Goal: Task Accomplishment & Management: Manage account settings

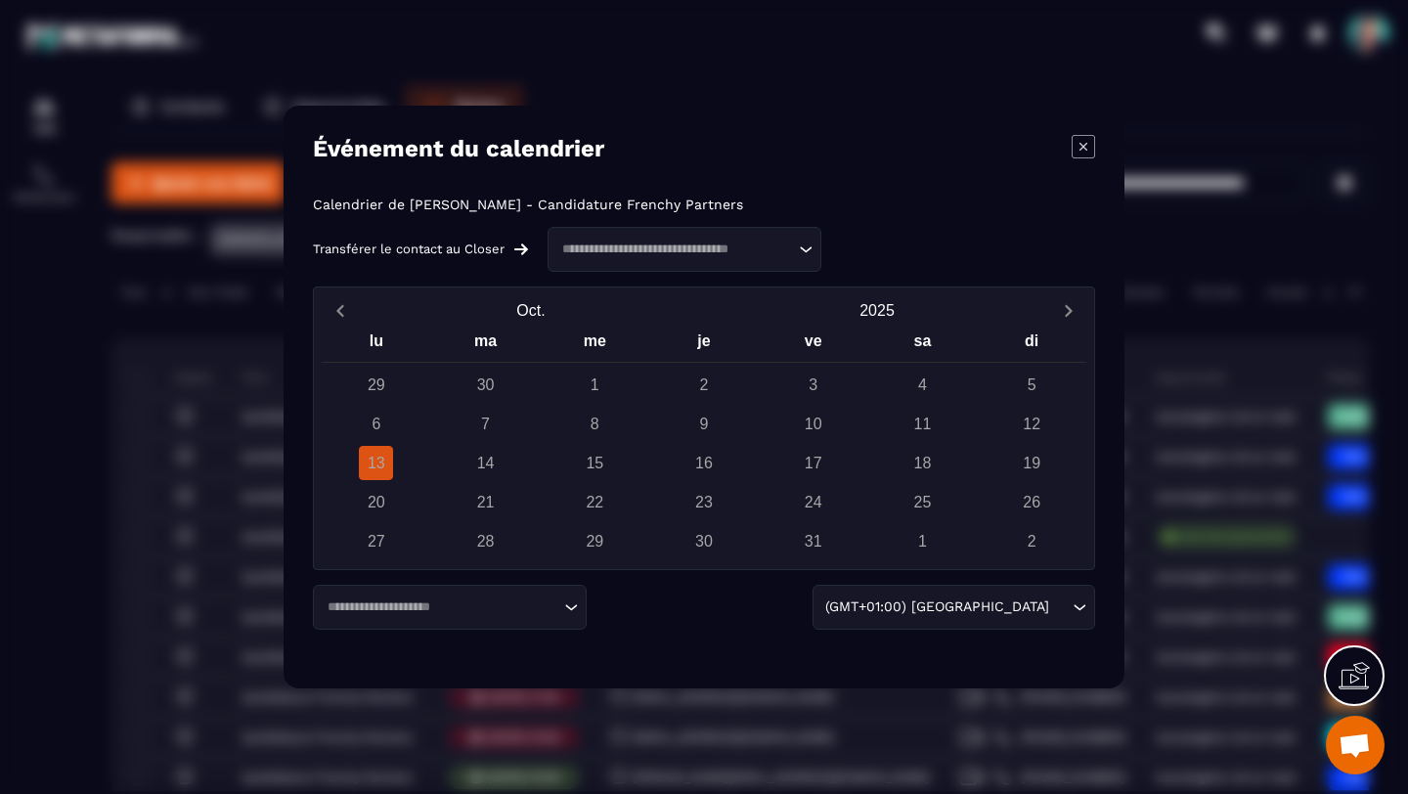
click at [1078, 147] on icon "Modal window" at bounding box center [1082, 146] width 23 height 23
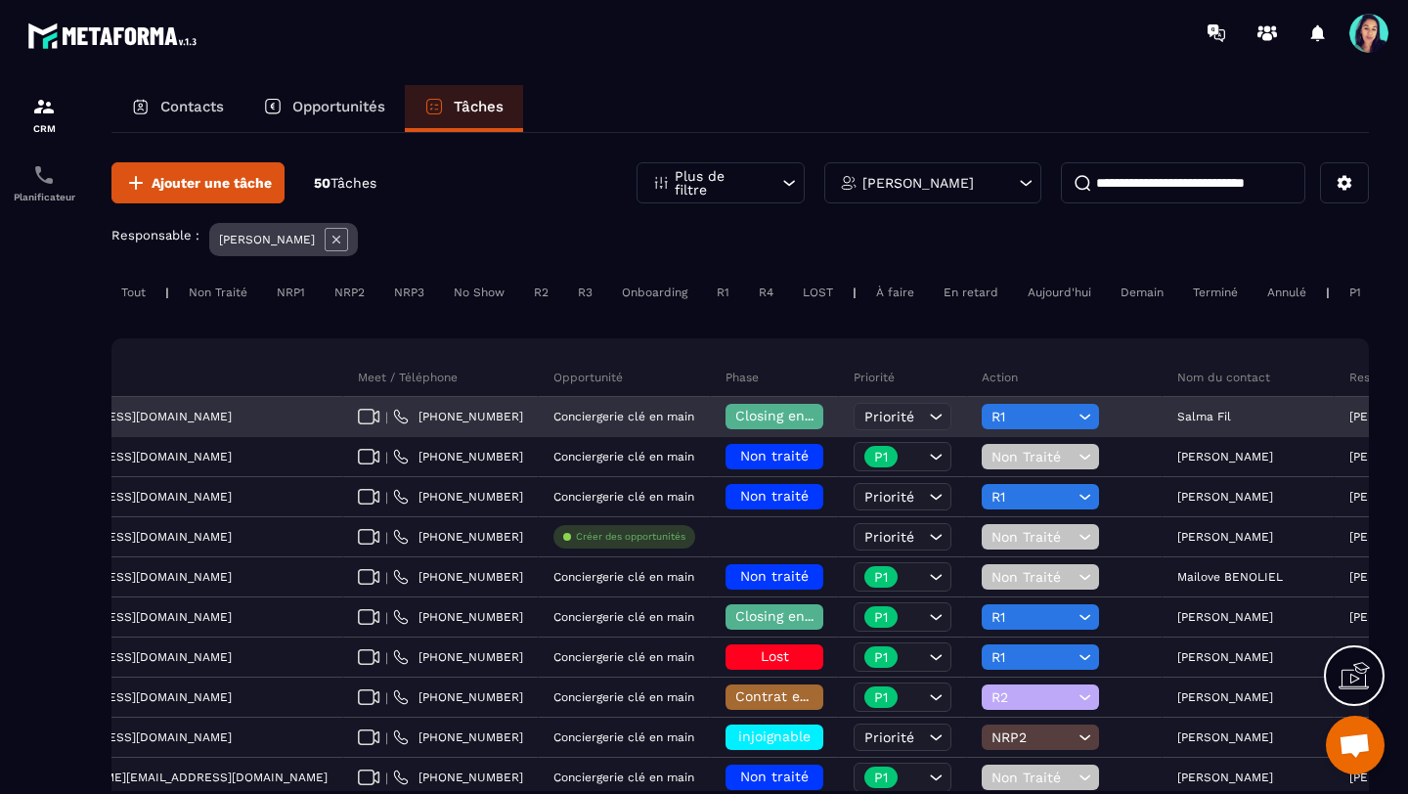
scroll to position [0, 607]
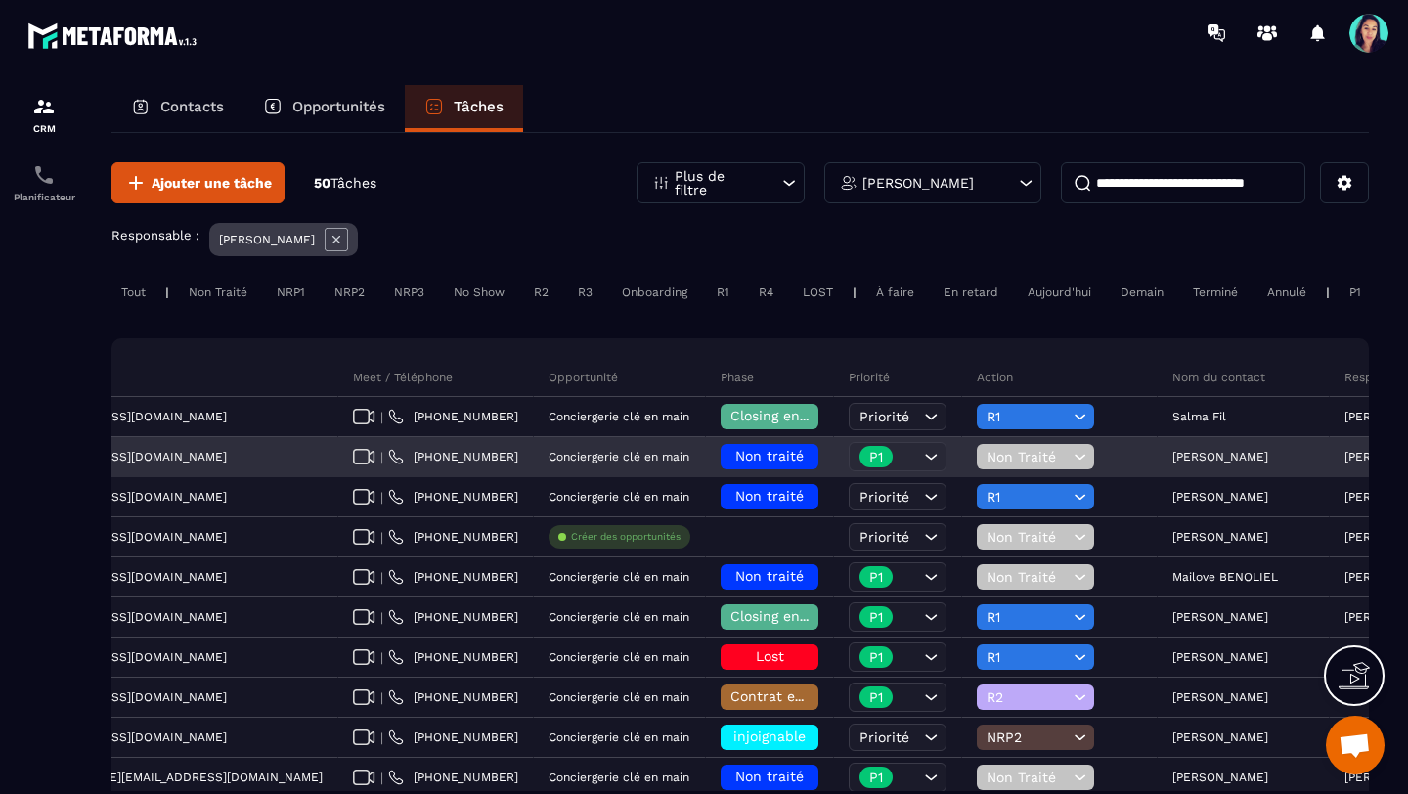
click at [1070, 456] on icon at bounding box center [1079, 457] width 19 height 20
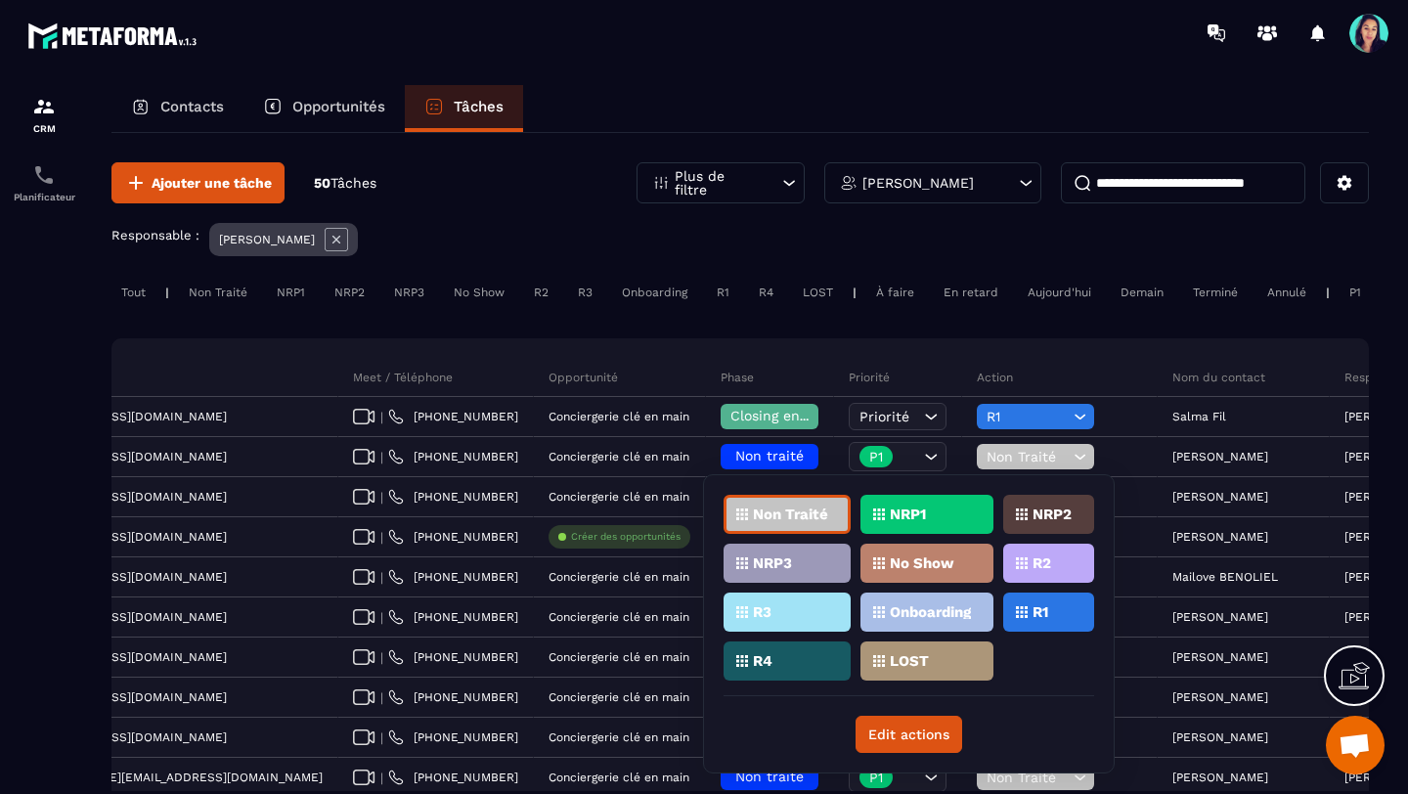
click at [1030, 515] on div "NRP2" at bounding box center [1048, 514] width 91 height 39
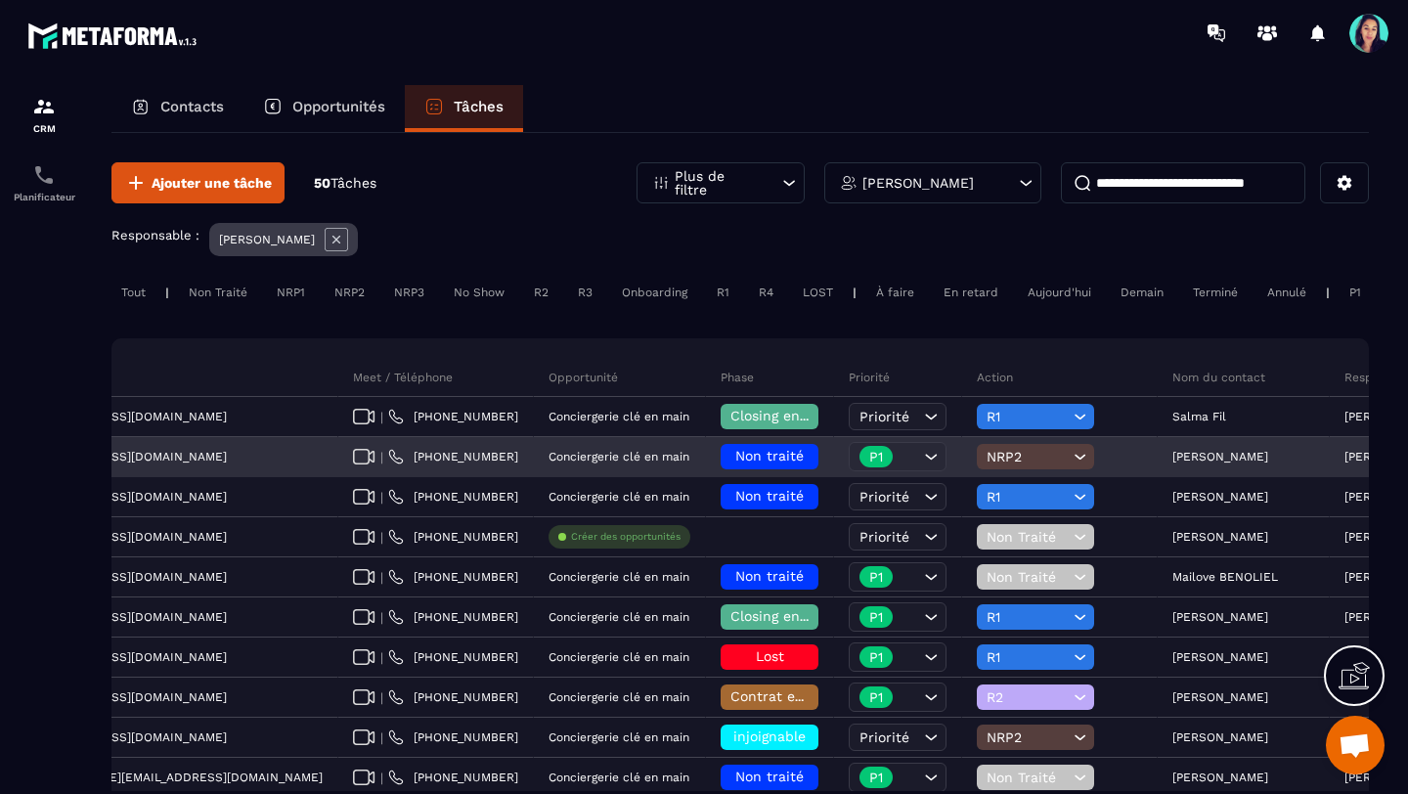
click at [735, 457] on span "Non traité" at bounding box center [769, 456] width 68 height 16
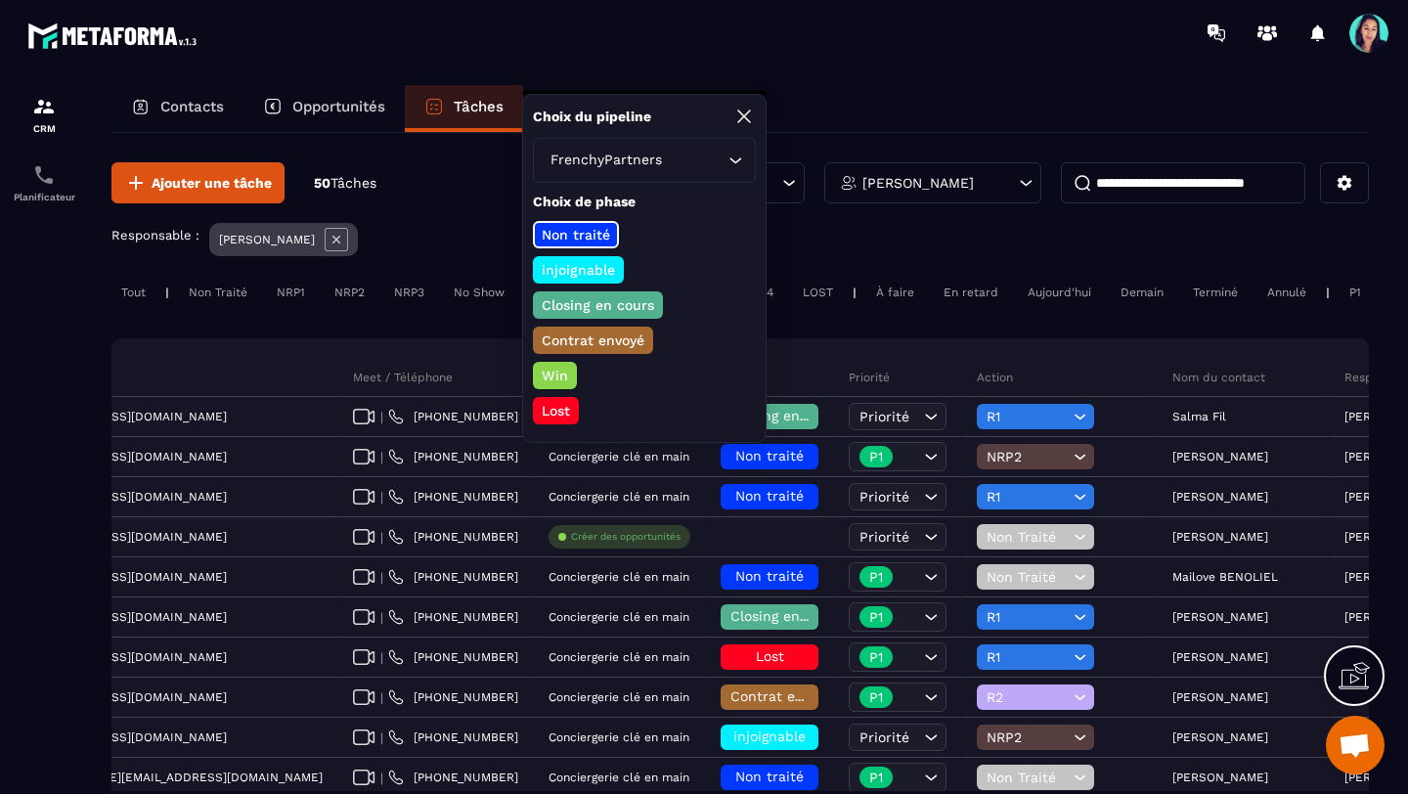
click at [553, 411] on p "Lost" at bounding box center [556, 411] width 34 height 20
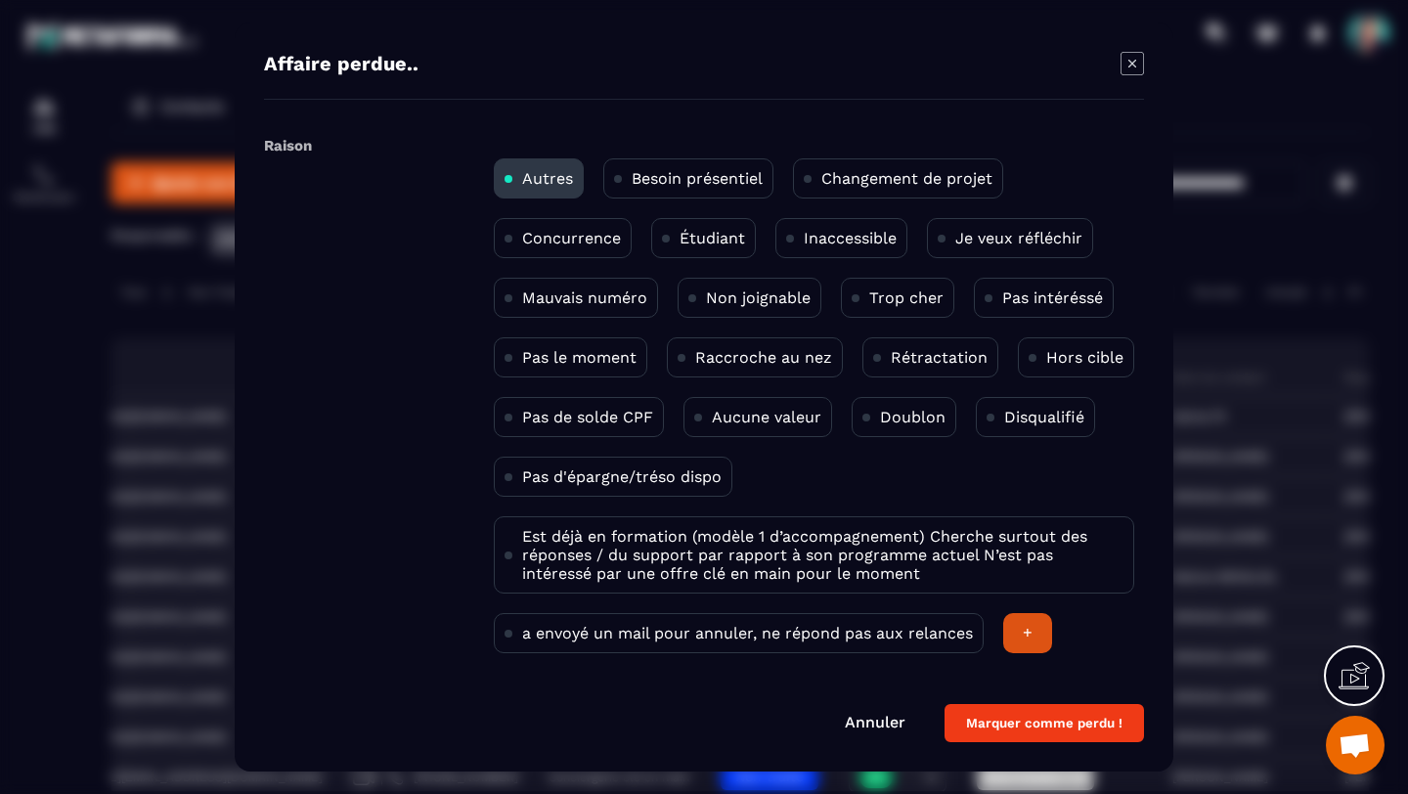
click at [738, 300] on p "Non joignable" at bounding box center [758, 297] width 105 height 19
click at [1024, 721] on button "Marquer comme perdu !" at bounding box center [1043, 723] width 199 height 38
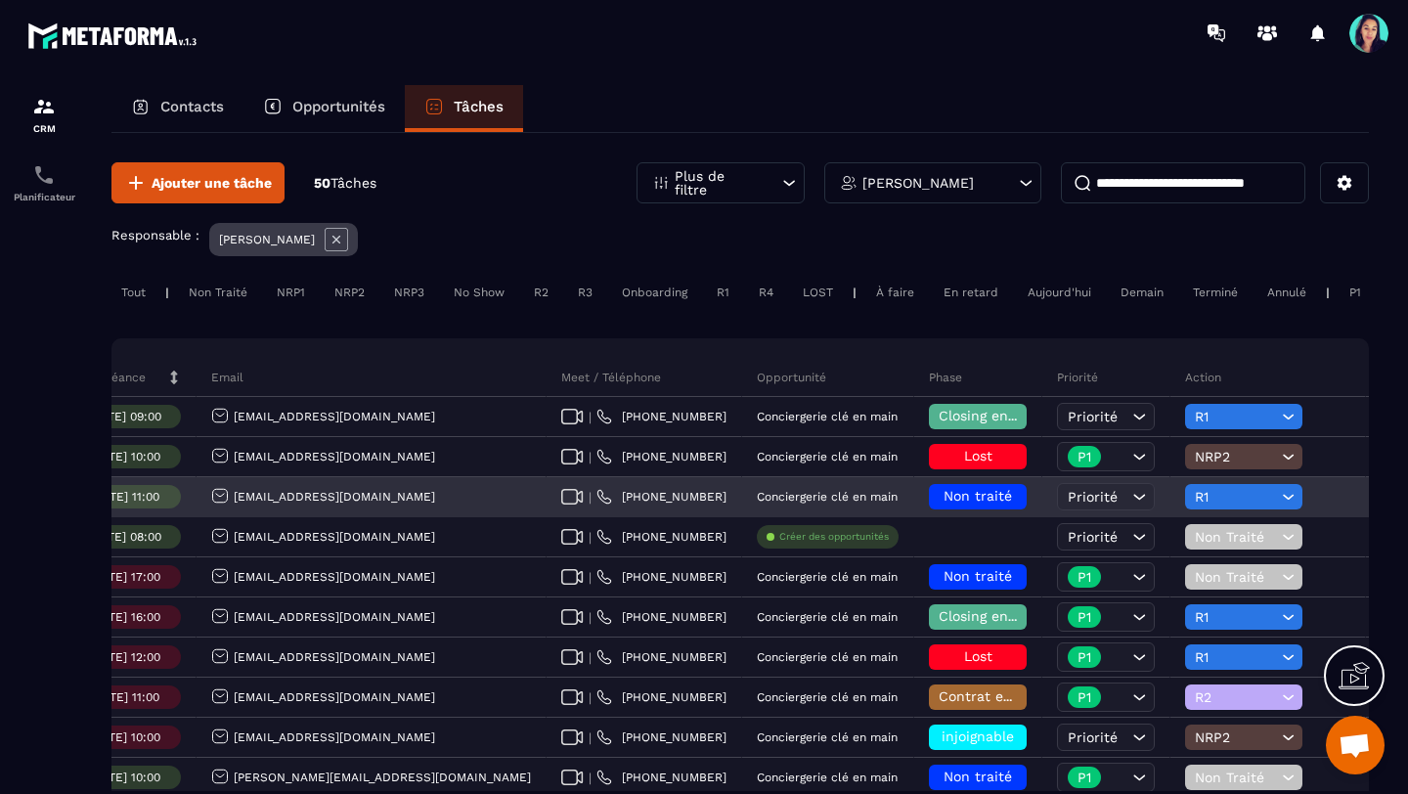
scroll to position [0, 397]
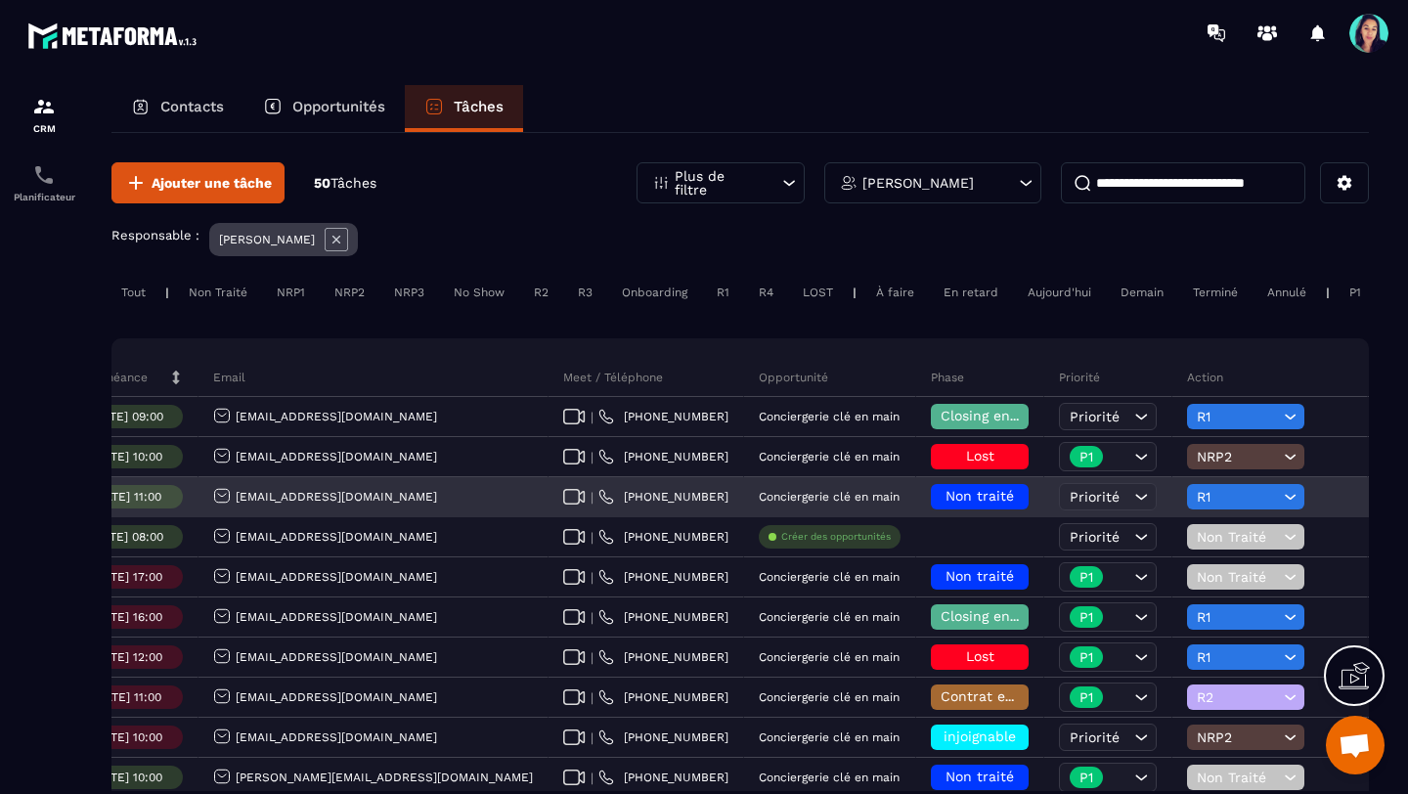
click at [940, 498] on h6 "Non traité" at bounding box center [979, 497] width 78 height 16
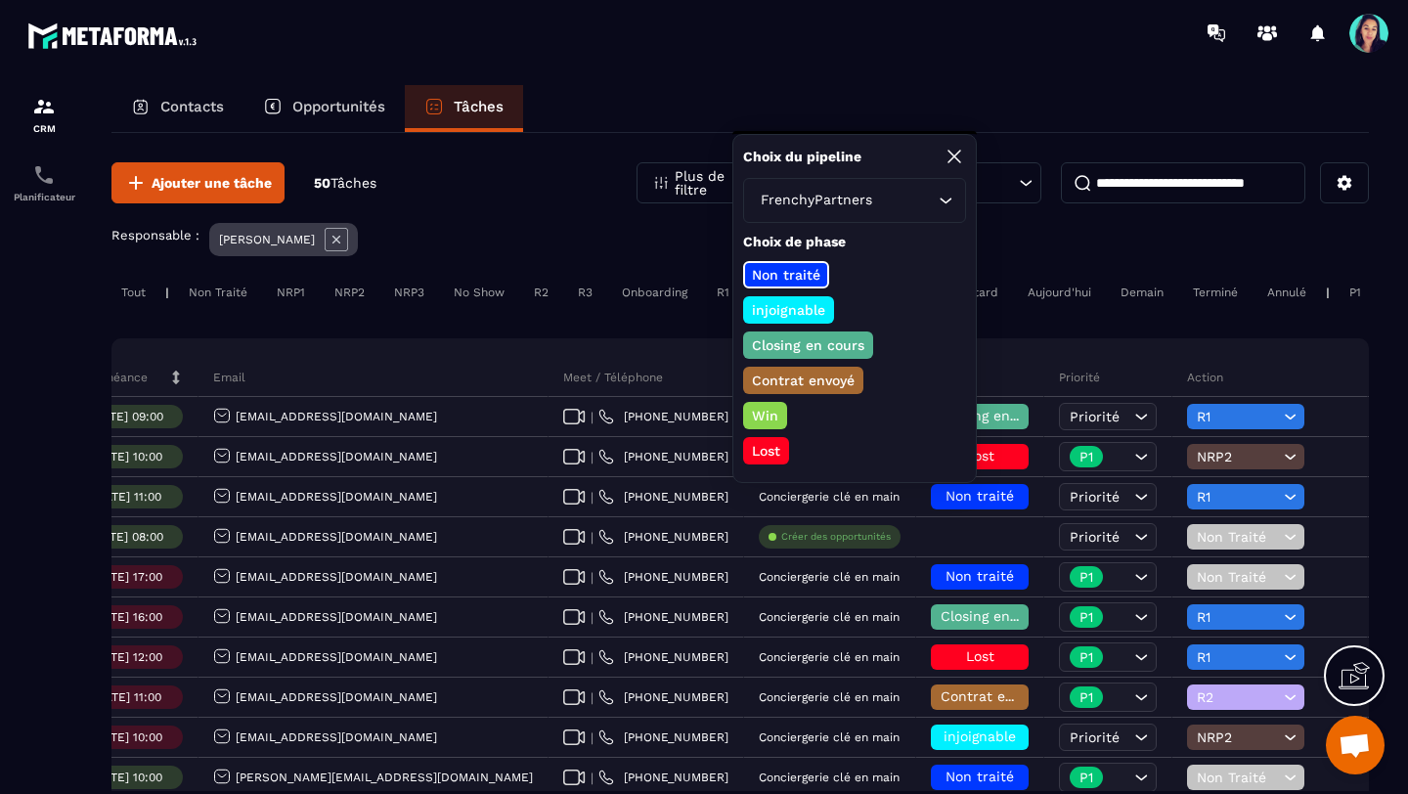
click at [821, 345] on p "Closing en cours" at bounding box center [808, 345] width 118 height 20
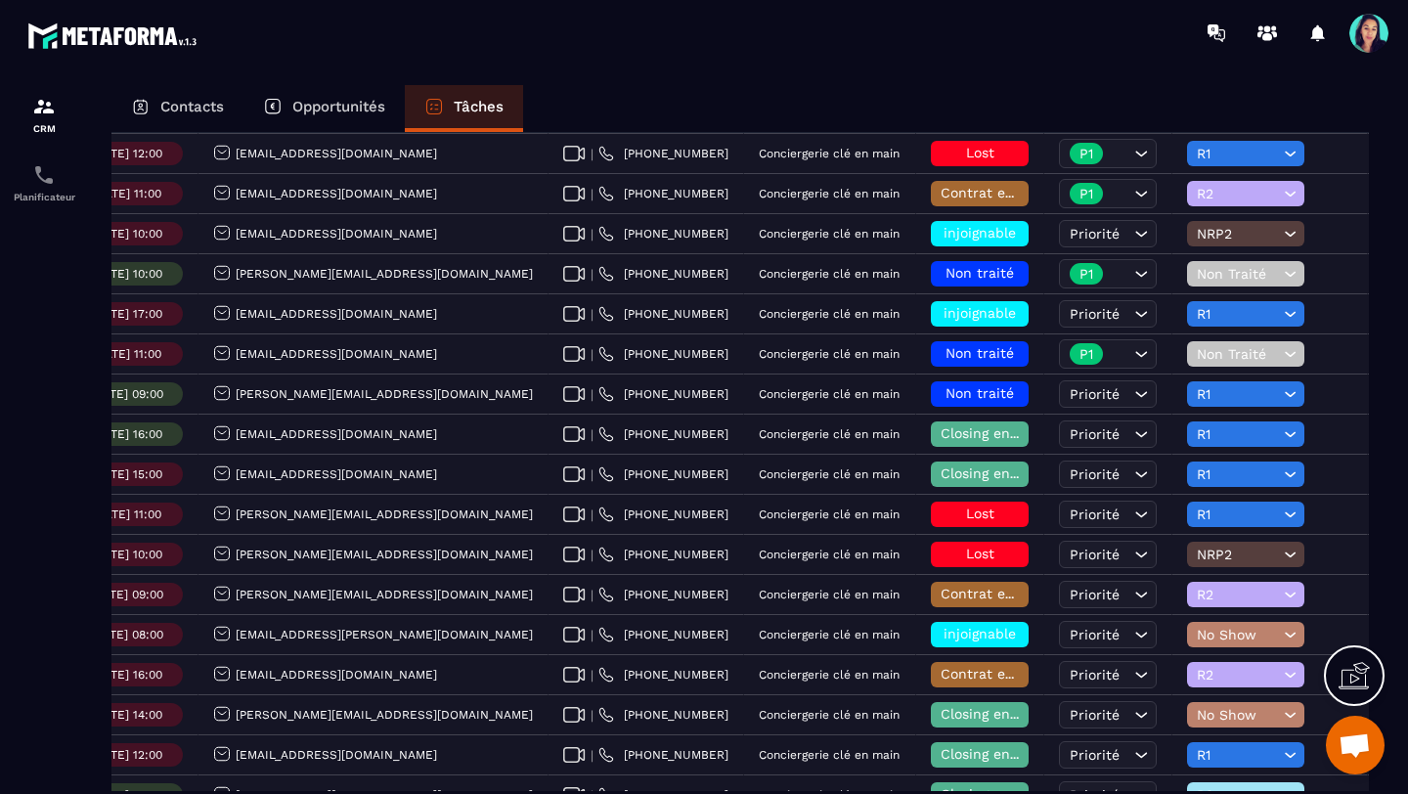
scroll to position [508, 0]
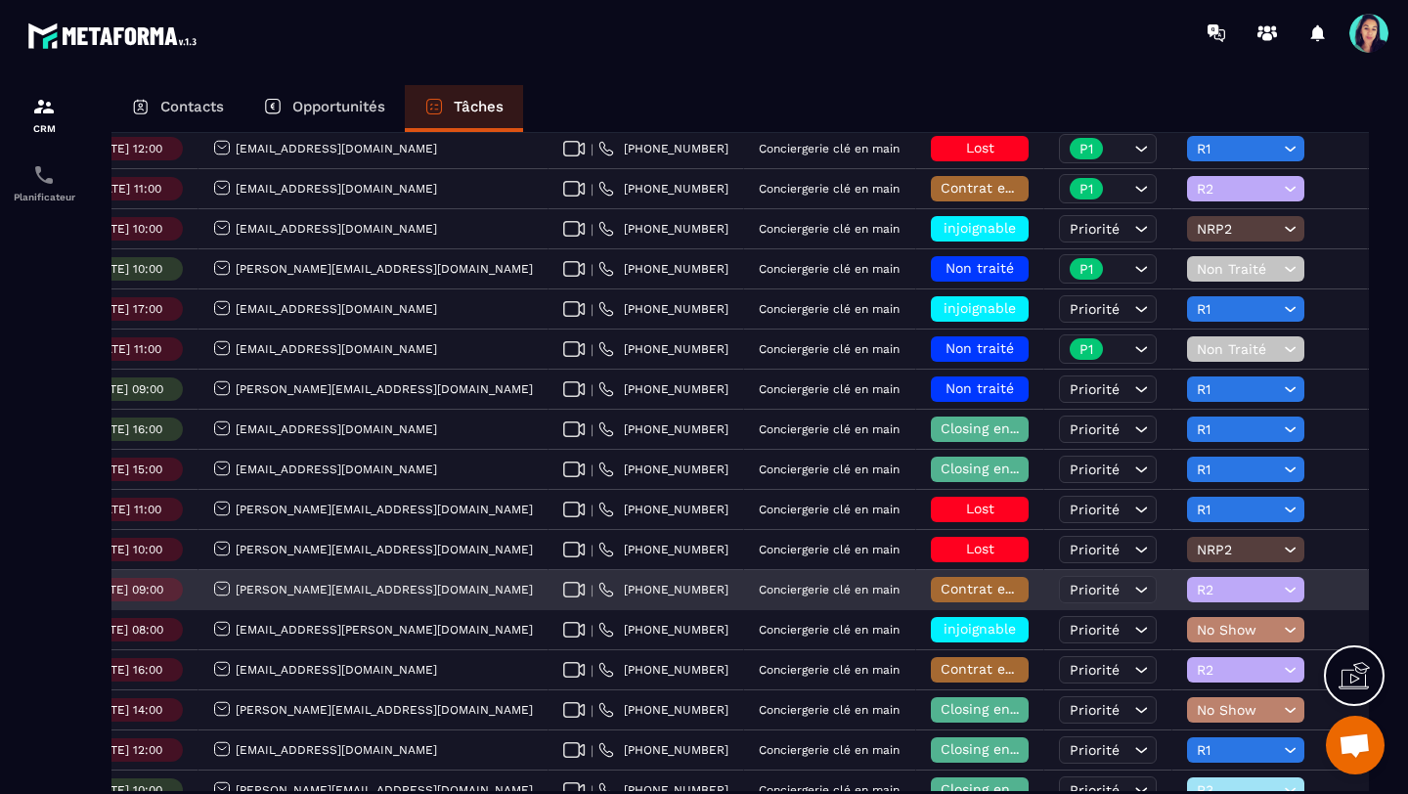
click at [940, 587] on span "Contrat envoyé" at bounding box center [991, 589] width 103 height 16
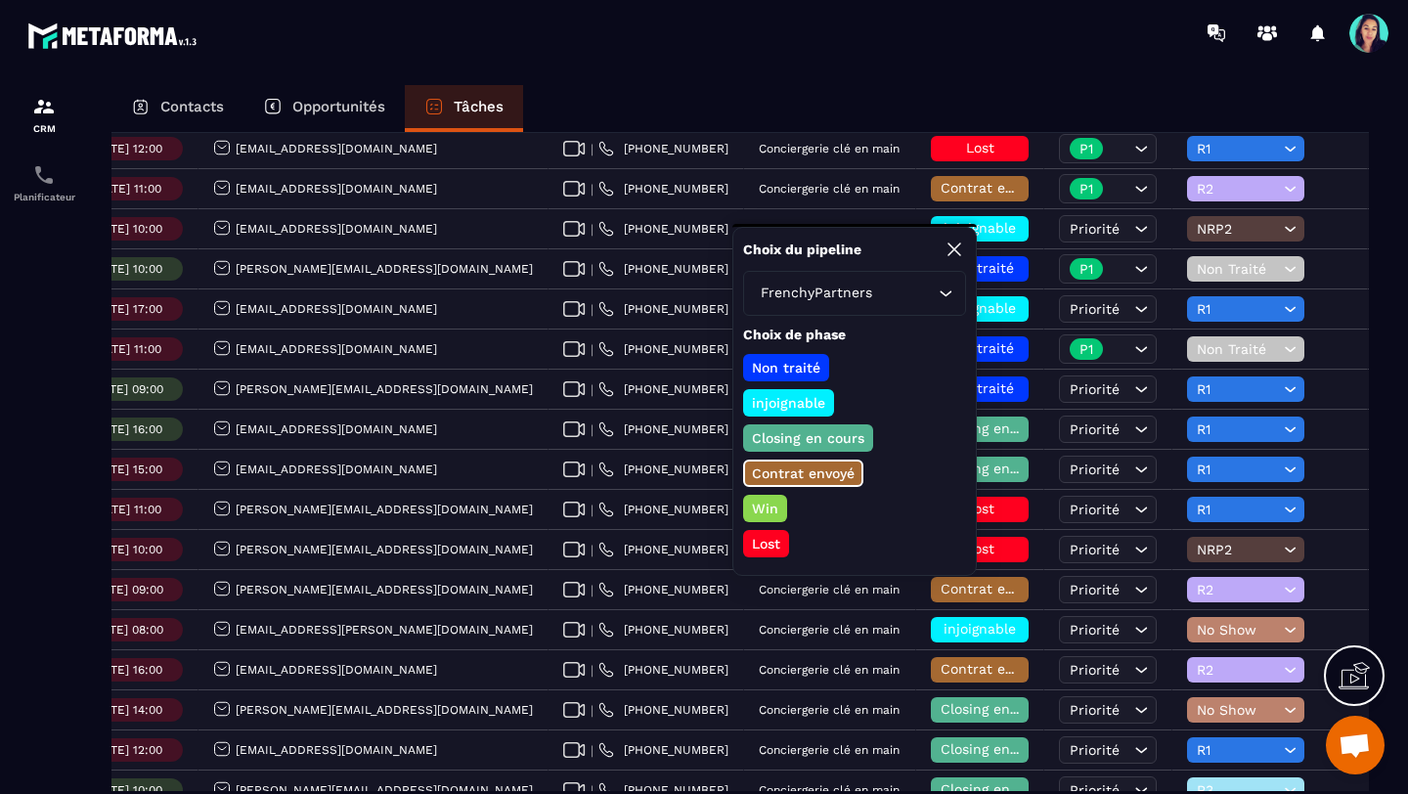
click at [768, 507] on p "Win" at bounding box center [765, 509] width 32 height 20
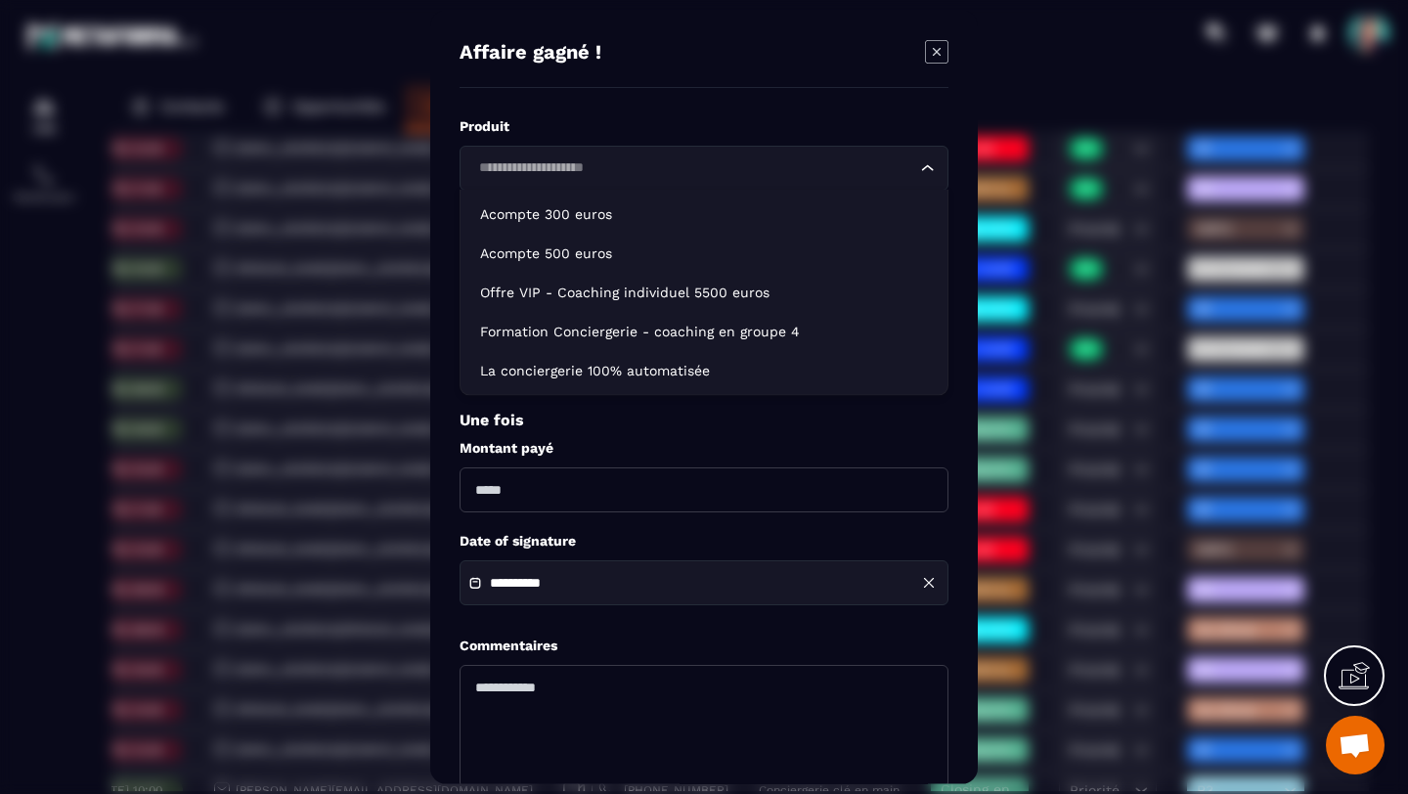
click at [923, 167] on icon "Search for option" at bounding box center [928, 168] width 20 height 20
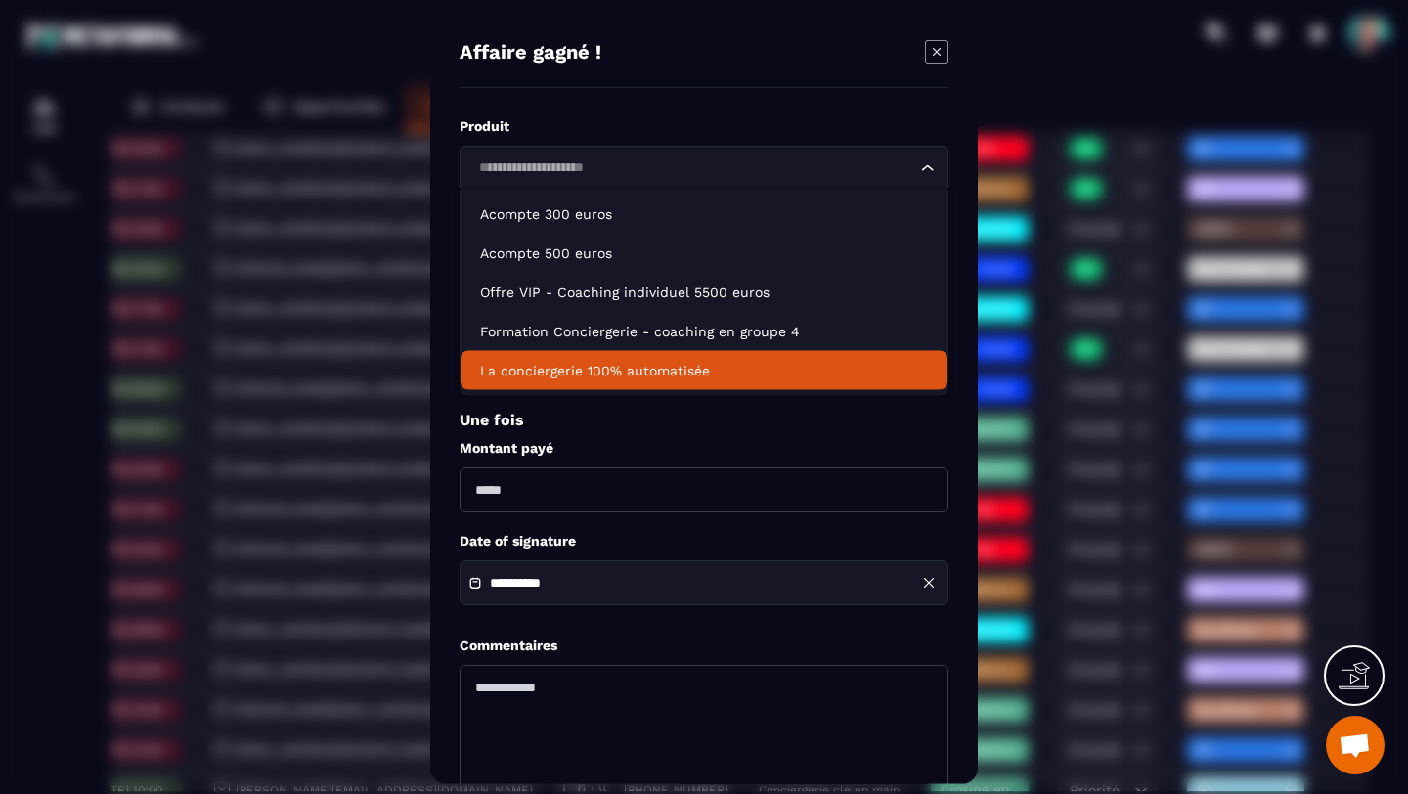
click at [686, 375] on p "La conciergerie 100% automatisée" at bounding box center [704, 371] width 448 height 20
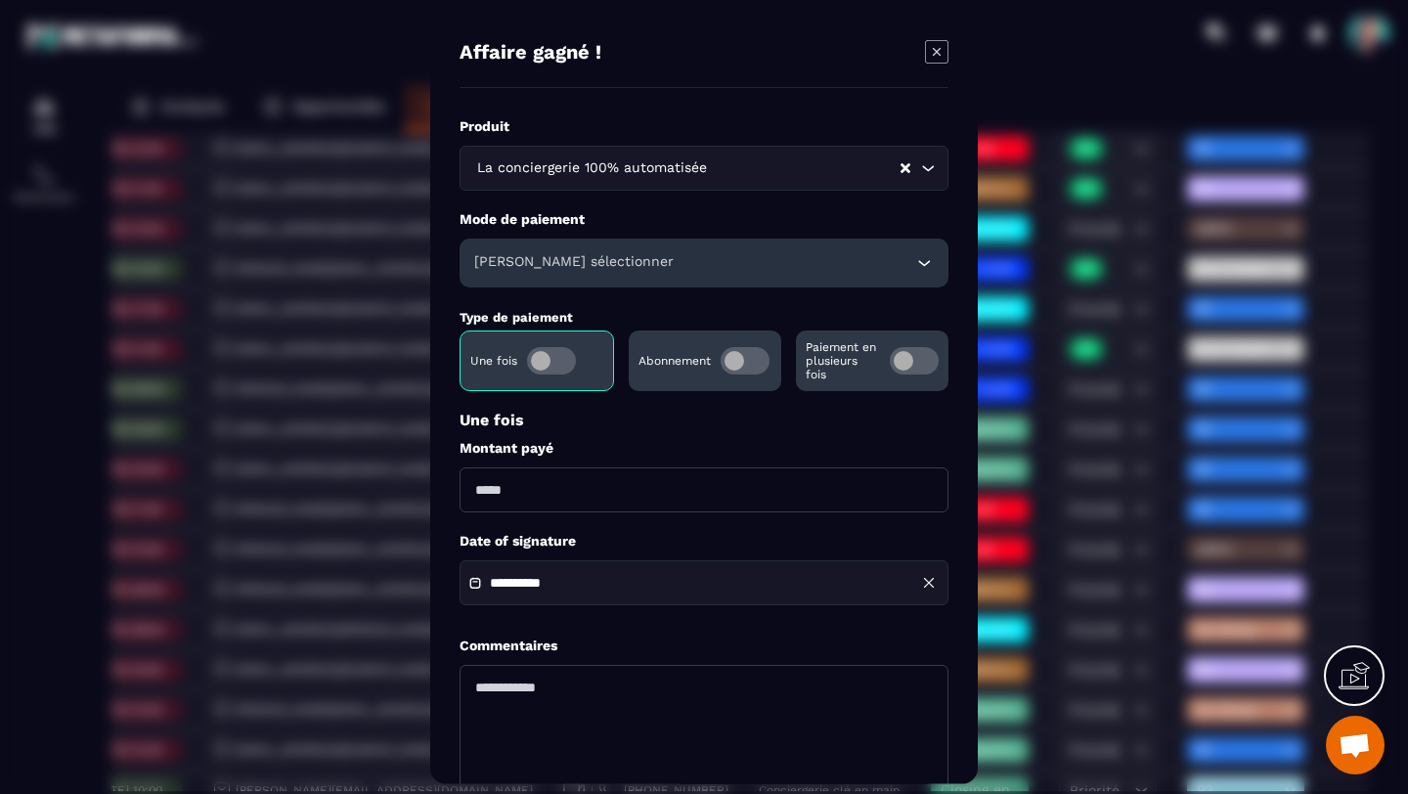
type input "*******"
click at [901, 362] on span "Modal window" at bounding box center [914, 360] width 49 height 27
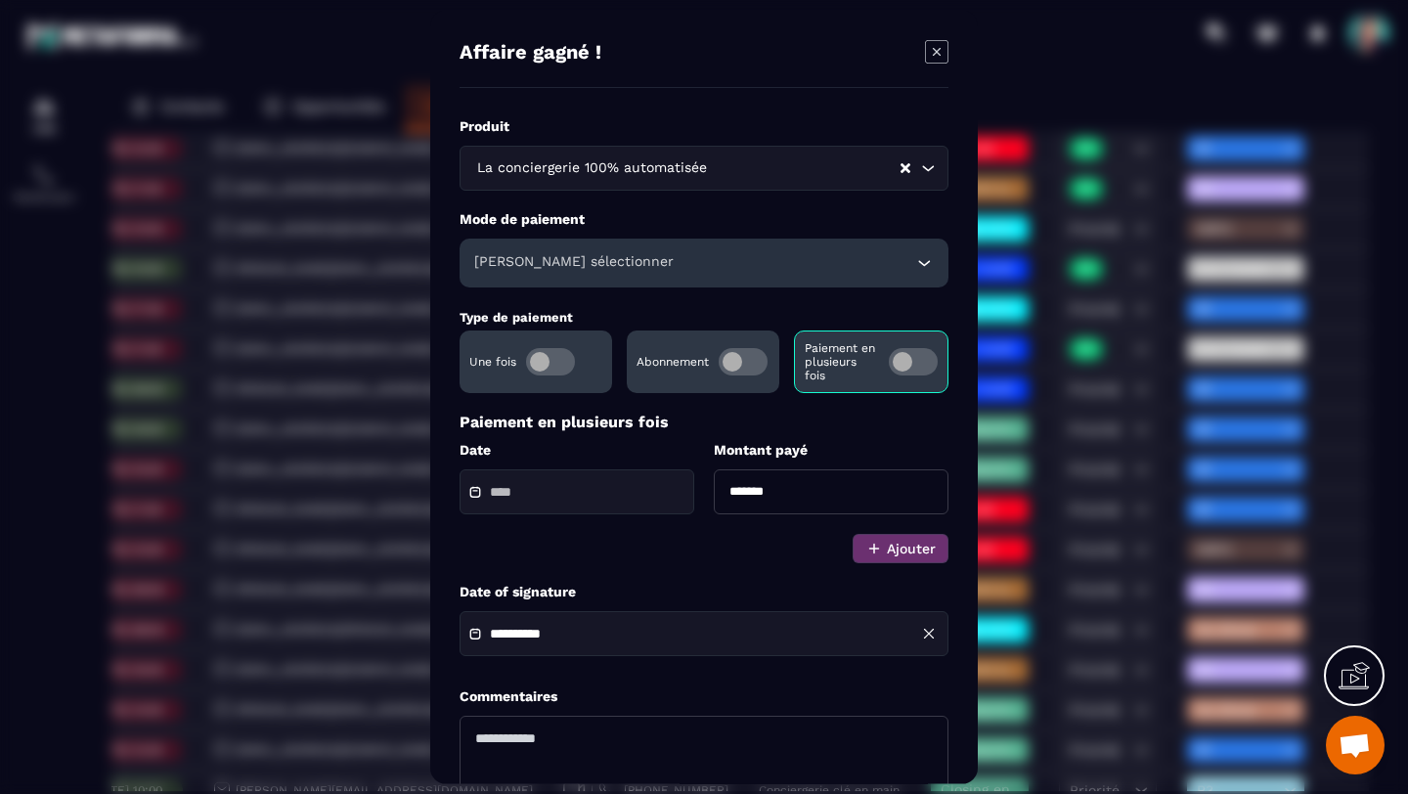
click at [781, 494] on input "*******" at bounding box center [831, 491] width 235 height 45
type input "*"
type input "****"
click at [527, 472] on div "Modal window" at bounding box center [576, 491] width 235 height 45
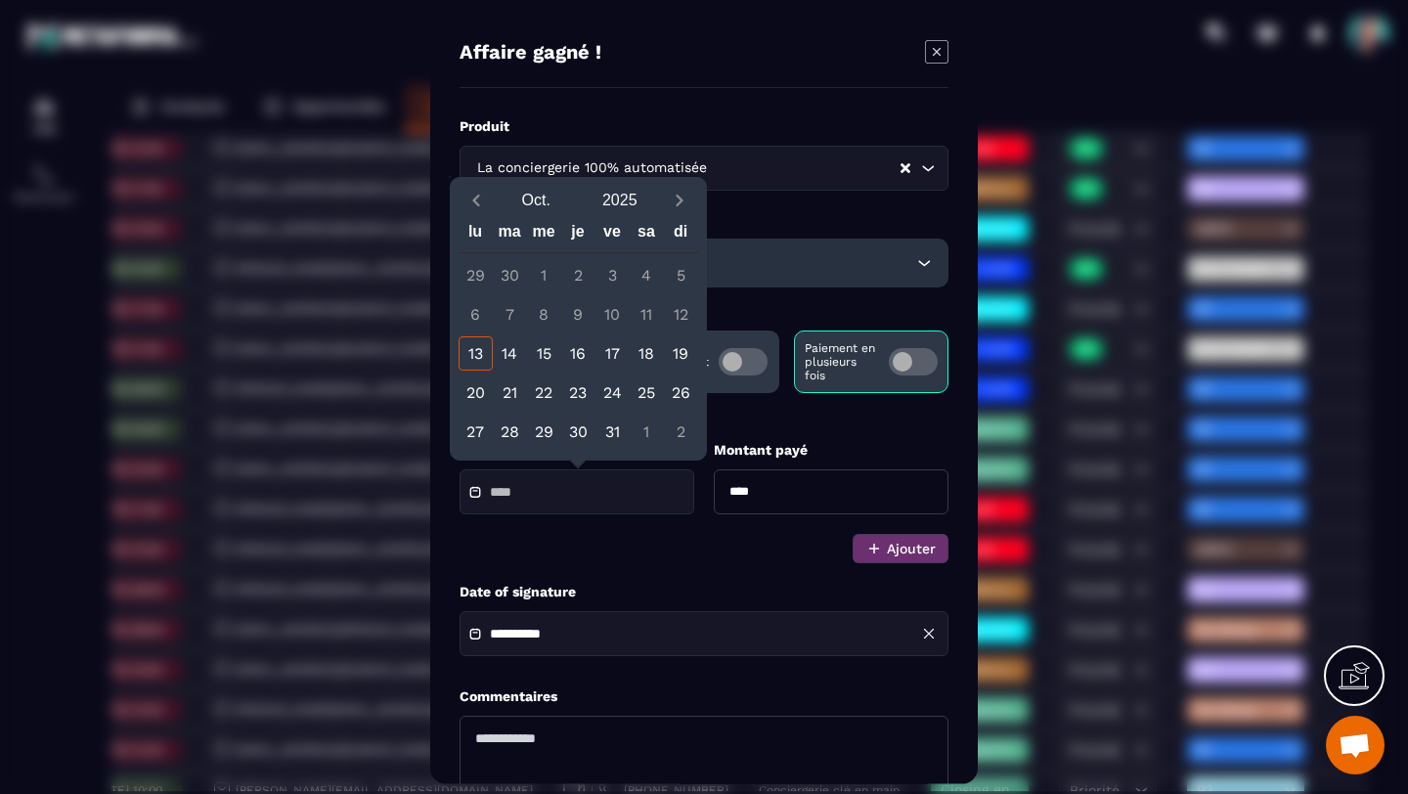
click at [517, 495] on input "Modal window" at bounding box center [558, 492] width 137 height 15
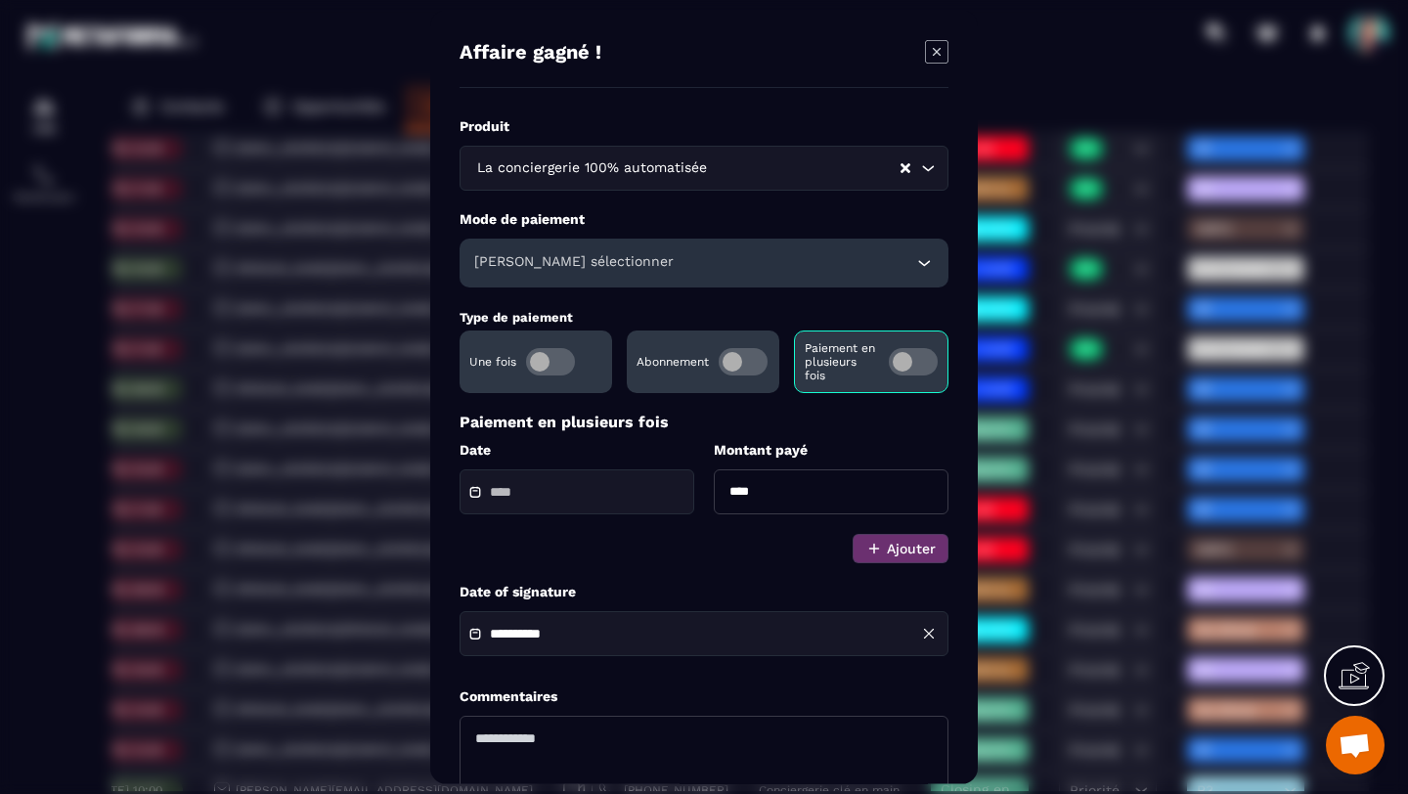
click at [502, 494] on input "Modal window" at bounding box center [558, 492] width 137 height 15
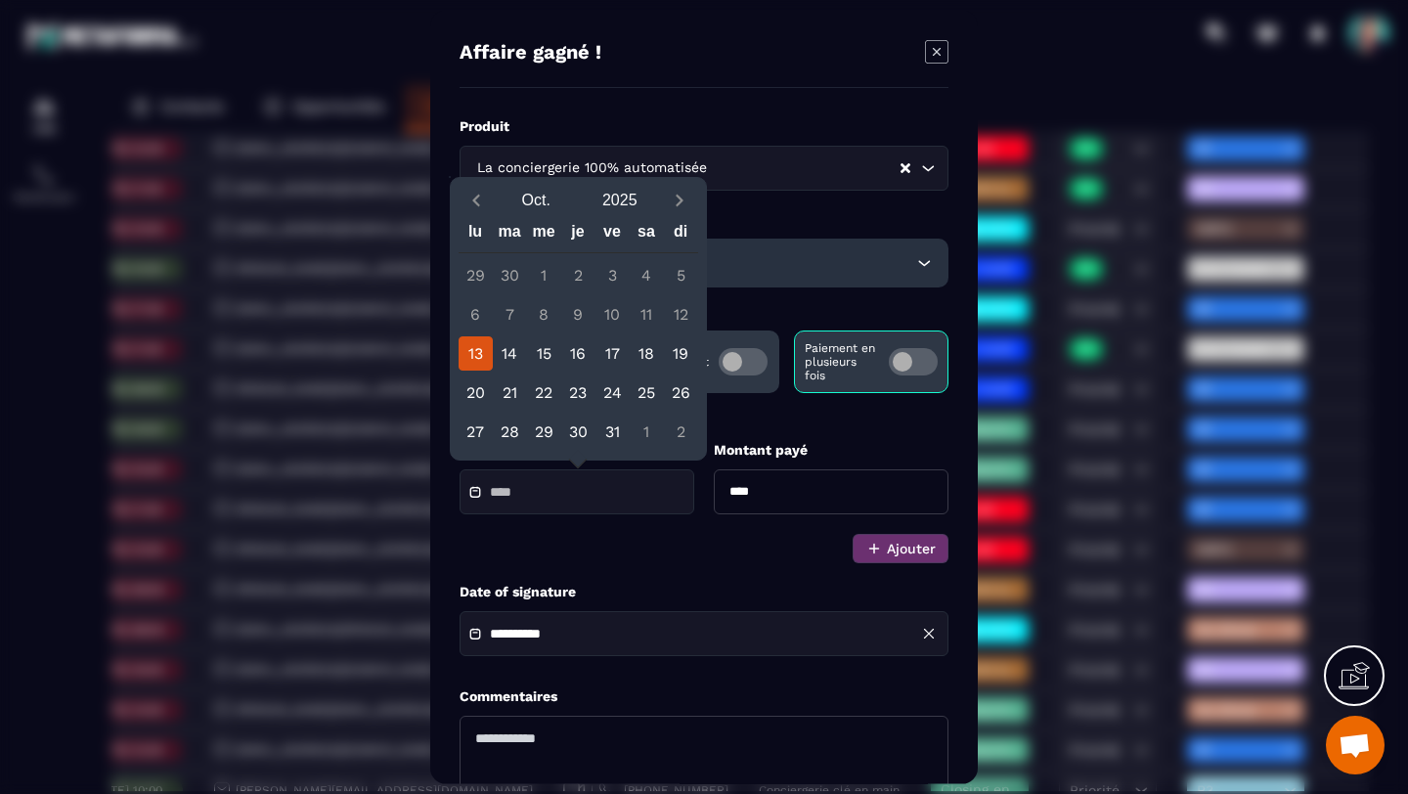
click at [474, 356] on div "13" at bounding box center [475, 353] width 34 height 34
type input "**********"
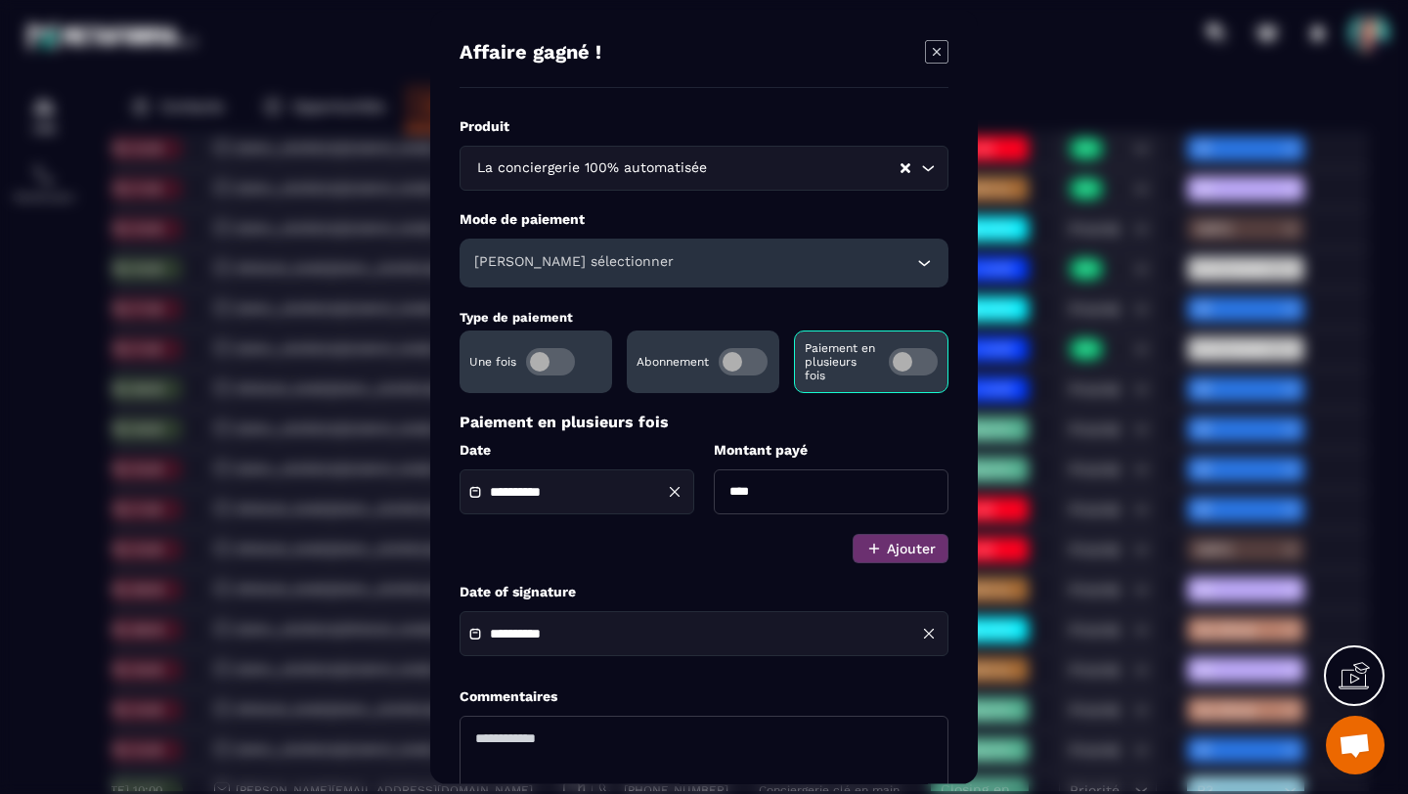
click at [862, 637] on div "**********" at bounding box center [703, 633] width 489 height 45
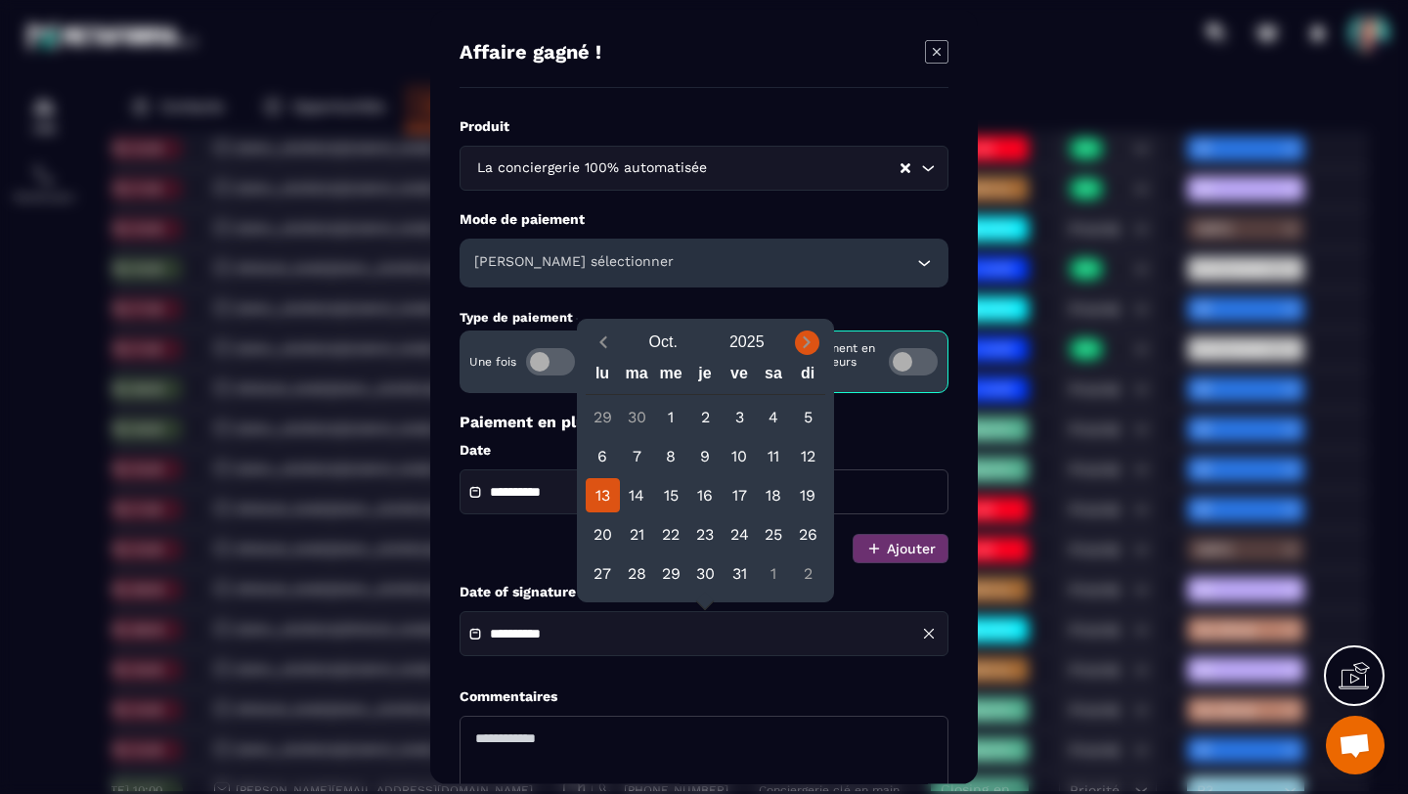
click at [805, 337] on icon "Next month" at bounding box center [807, 342] width 7 height 12
click at [702, 491] on div "13" at bounding box center [705, 495] width 34 height 34
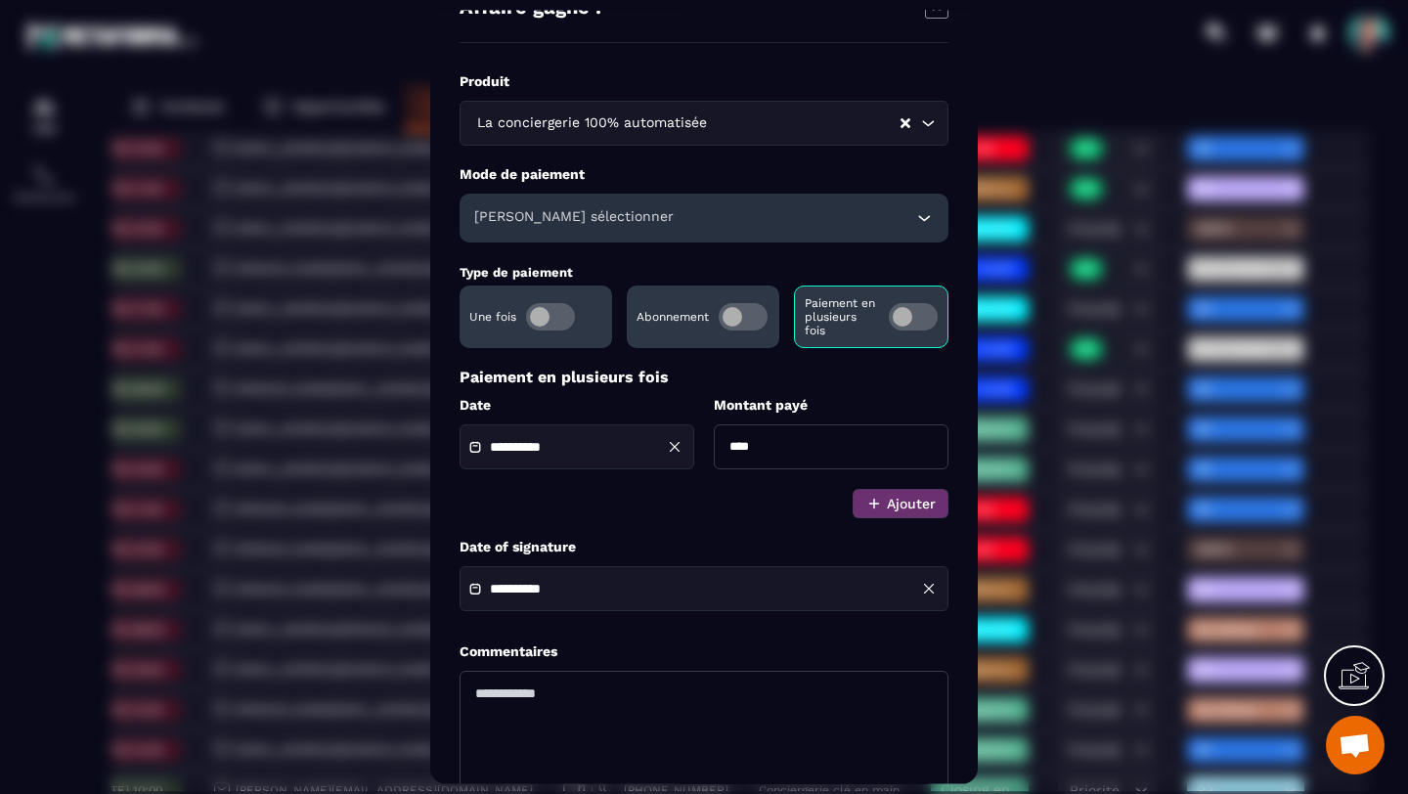
scroll to position [74, 0]
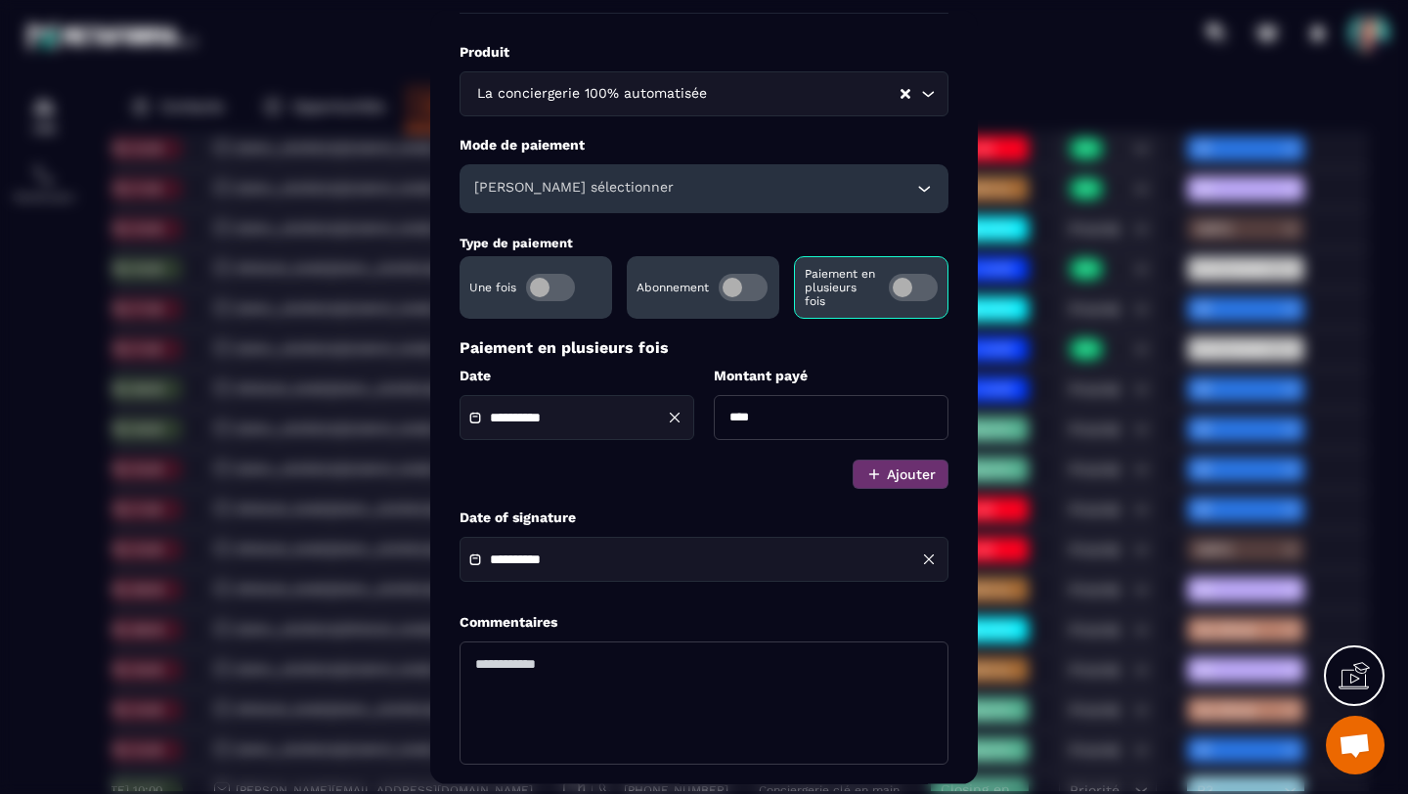
click at [583, 563] on input "**********" at bounding box center [558, 559] width 137 height 15
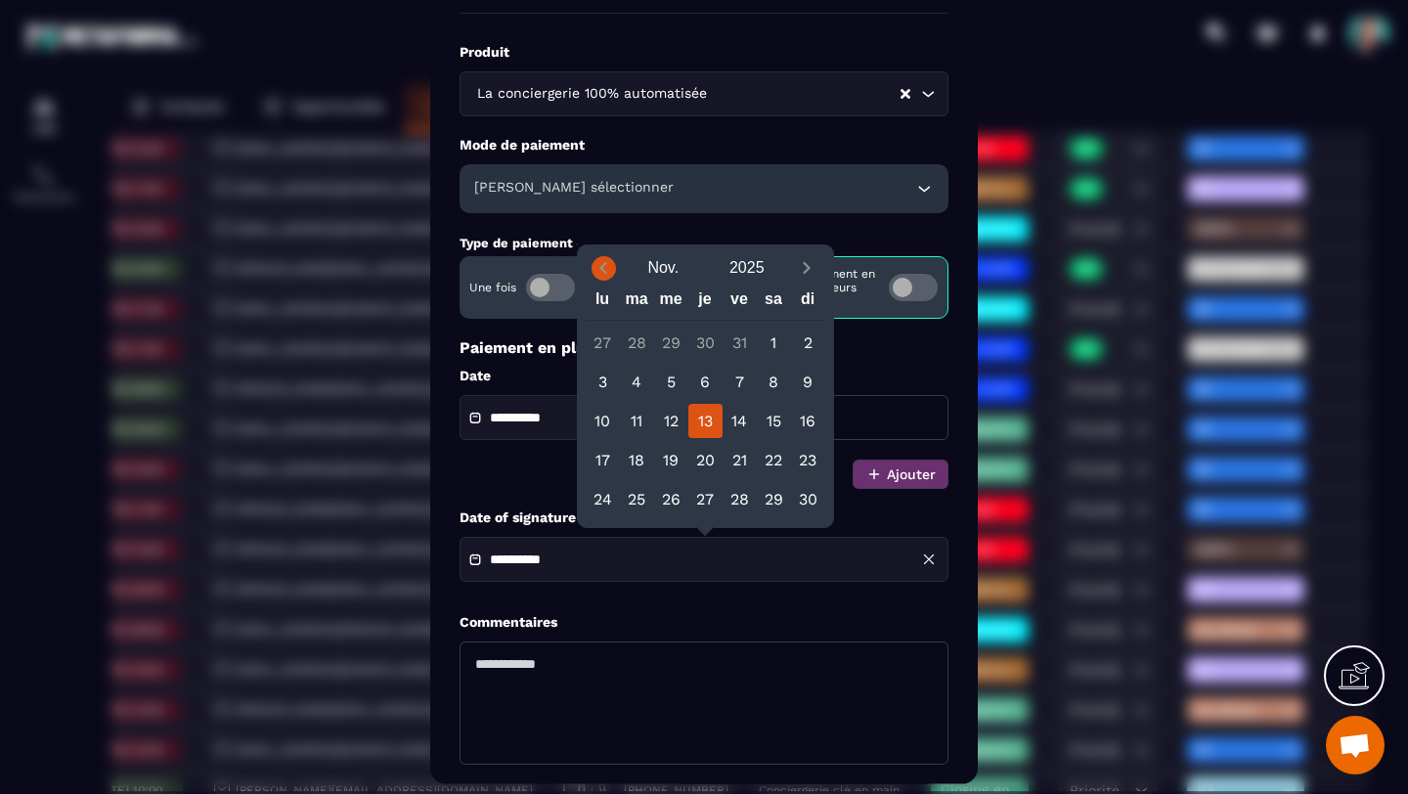
click at [604, 269] on icon "Previous month" at bounding box center [603, 268] width 20 height 20
click at [779, 383] on div "11" at bounding box center [774, 382] width 34 height 34
type input "**********"
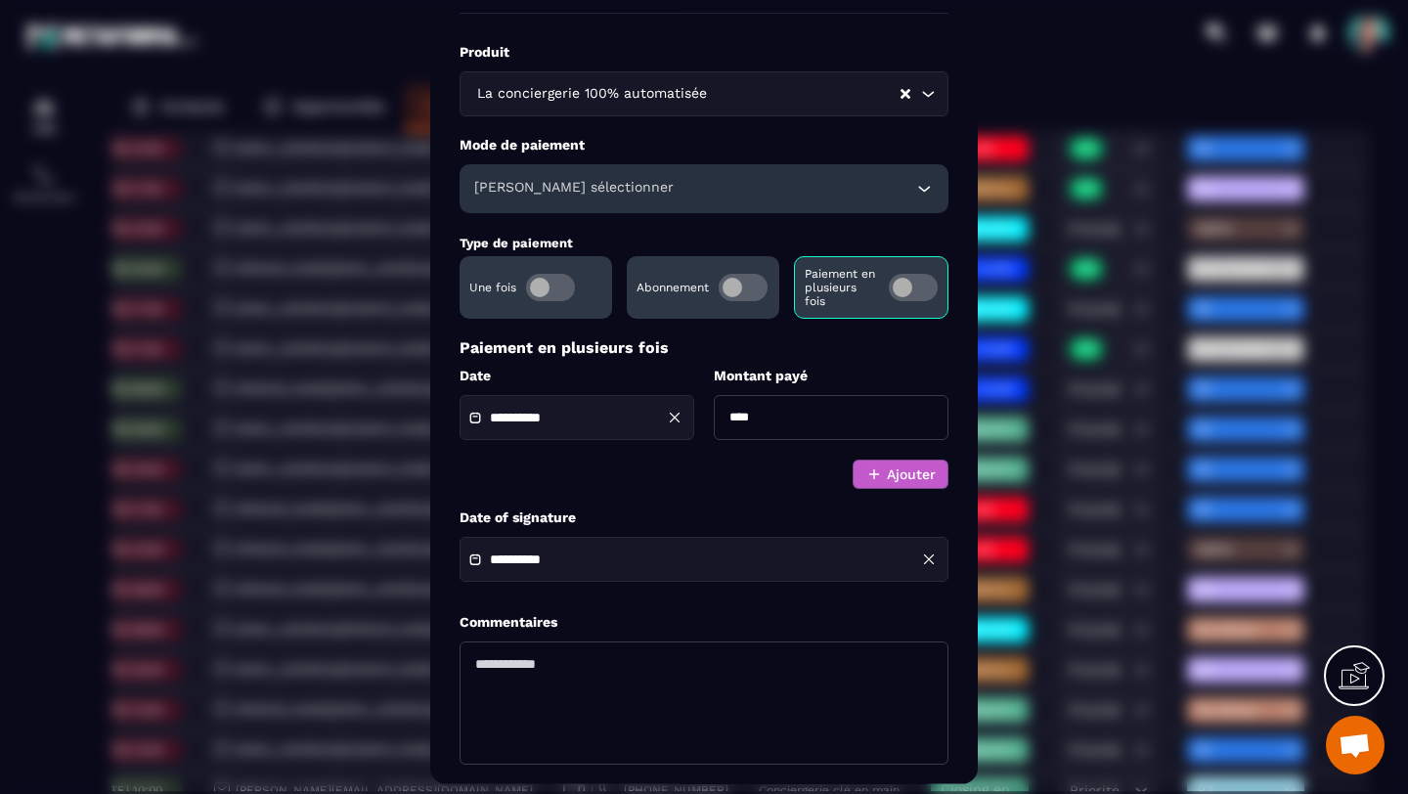
click at [876, 472] on icon "Modal window" at bounding box center [874, 474] width 18 height 18
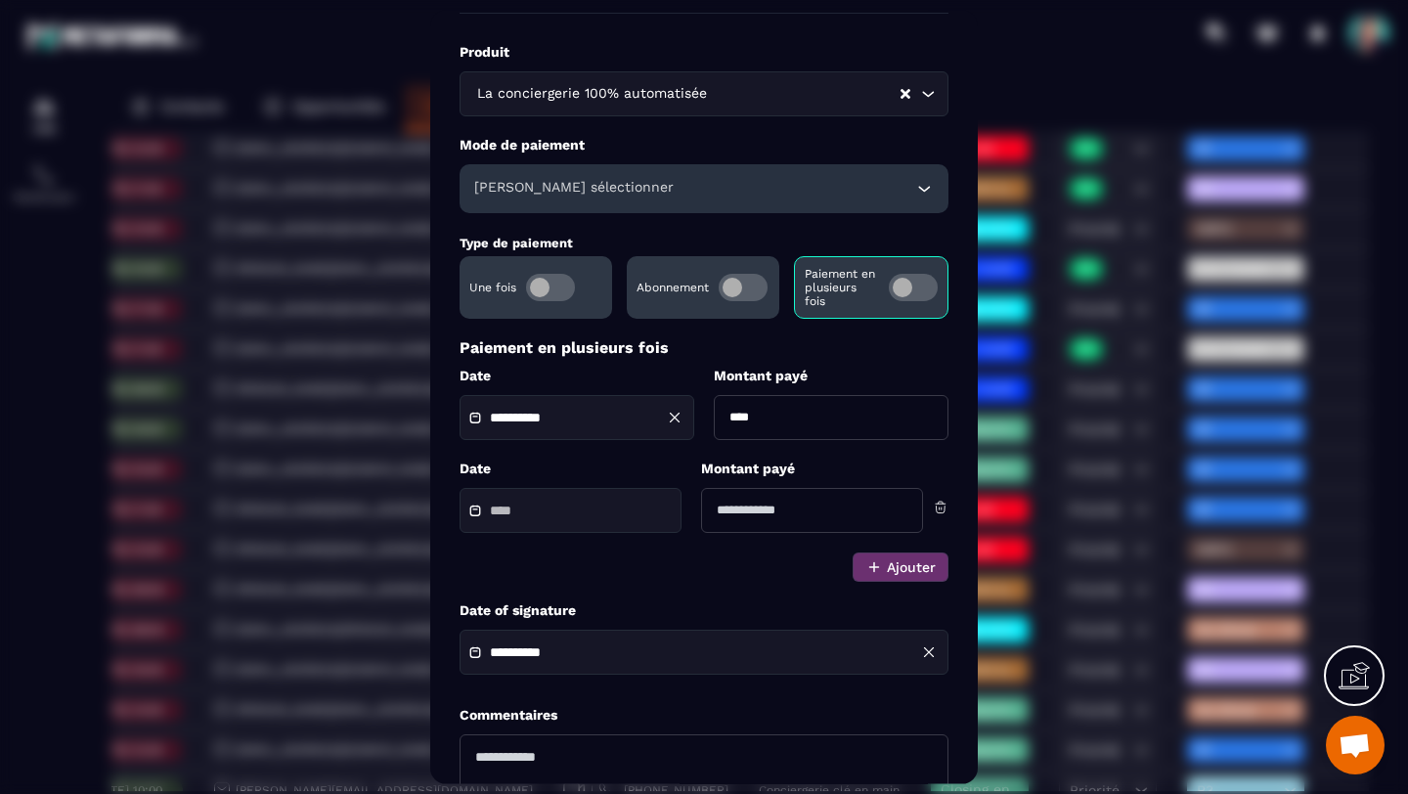
click at [599, 509] on input "Modal window" at bounding box center [558, 510] width 137 height 15
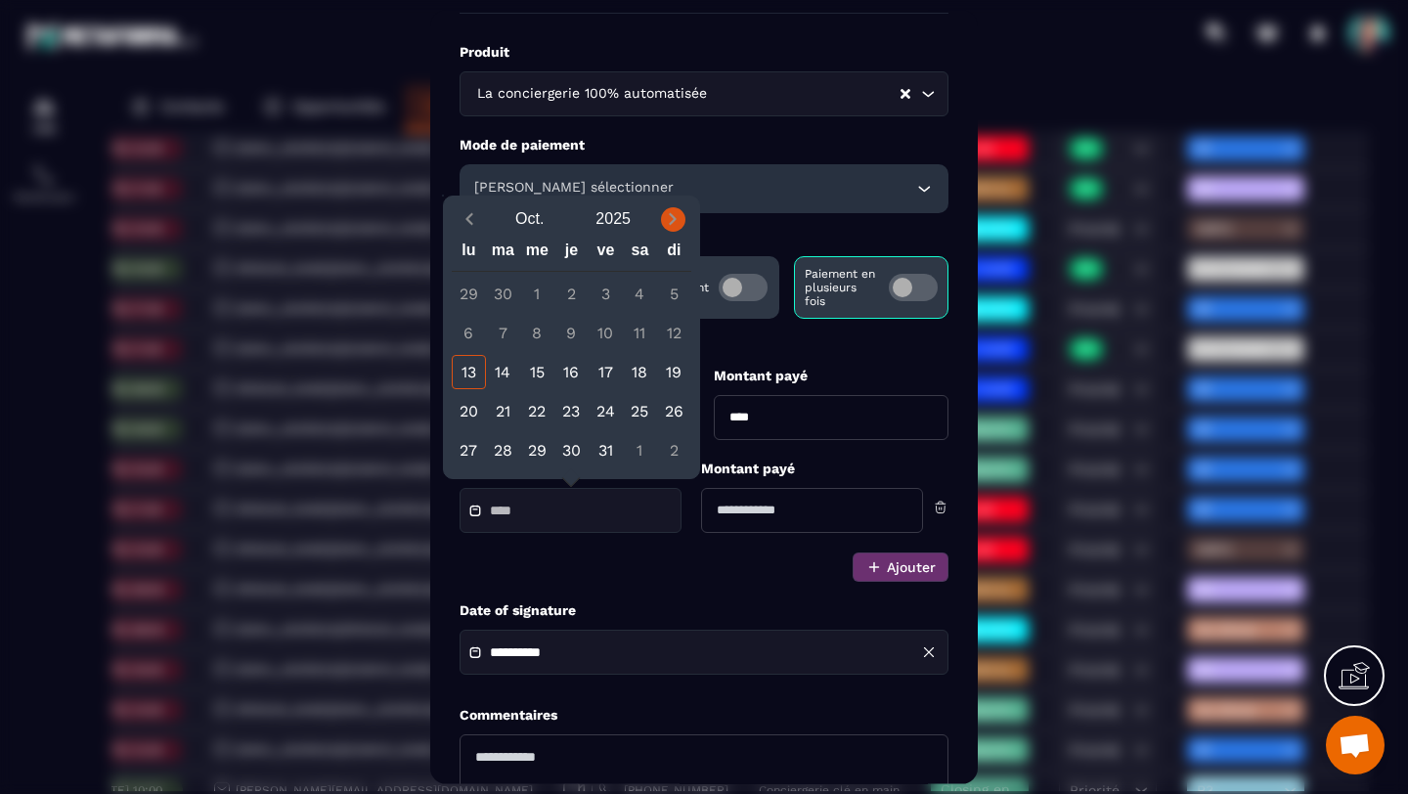
click at [671, 220] on icon "Next month" at bounding box center [673, 219] width 20 height 20
click at [570, 369] on div "13" at bounding box center [571, 372] width 34 height 34
type input "**********"
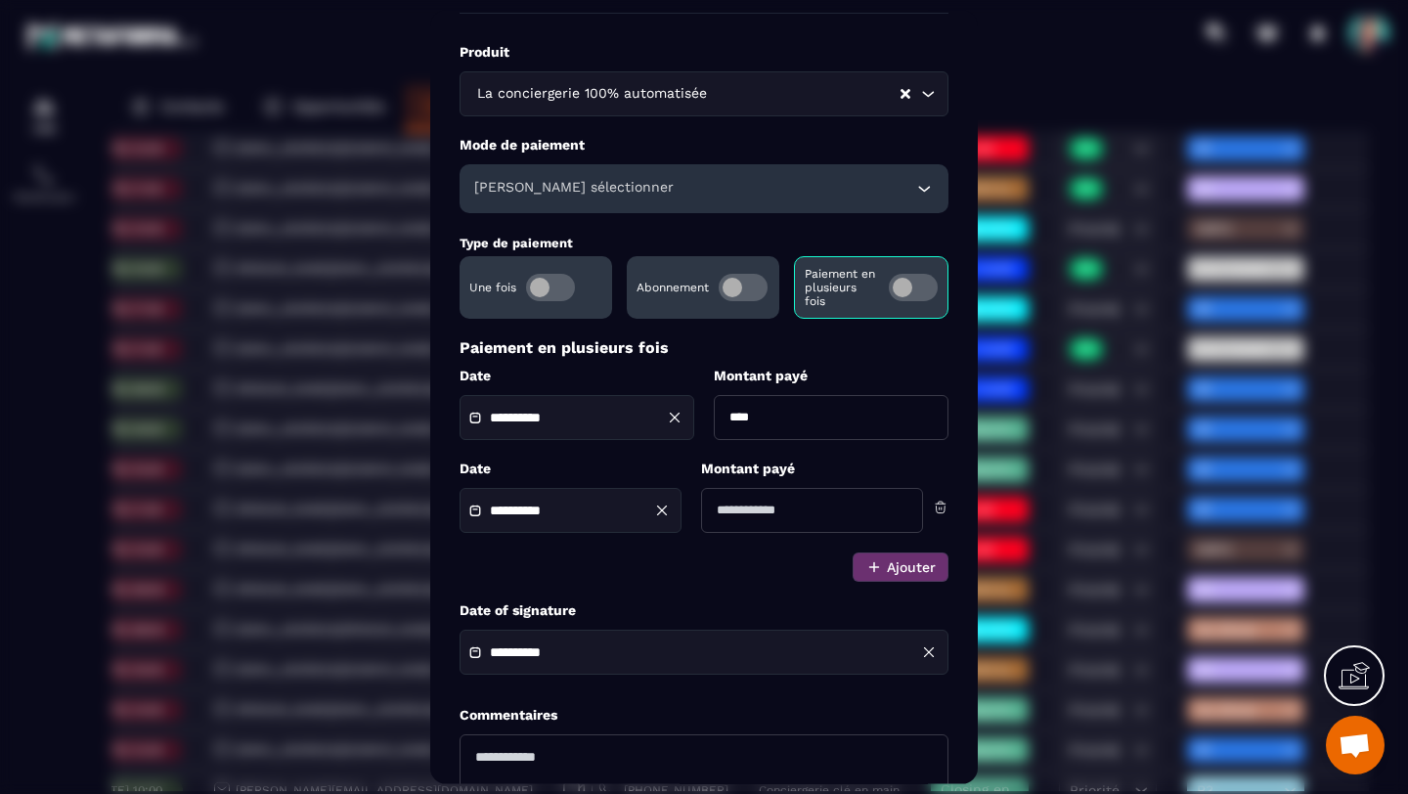
click at [761, 516] on input "Modal window" at bounding box center [812, 510] width 222 height 45
type input "****"
click at [869, 568] on icon "Modal window" at bounding box center [874, 567] width 18 height 18
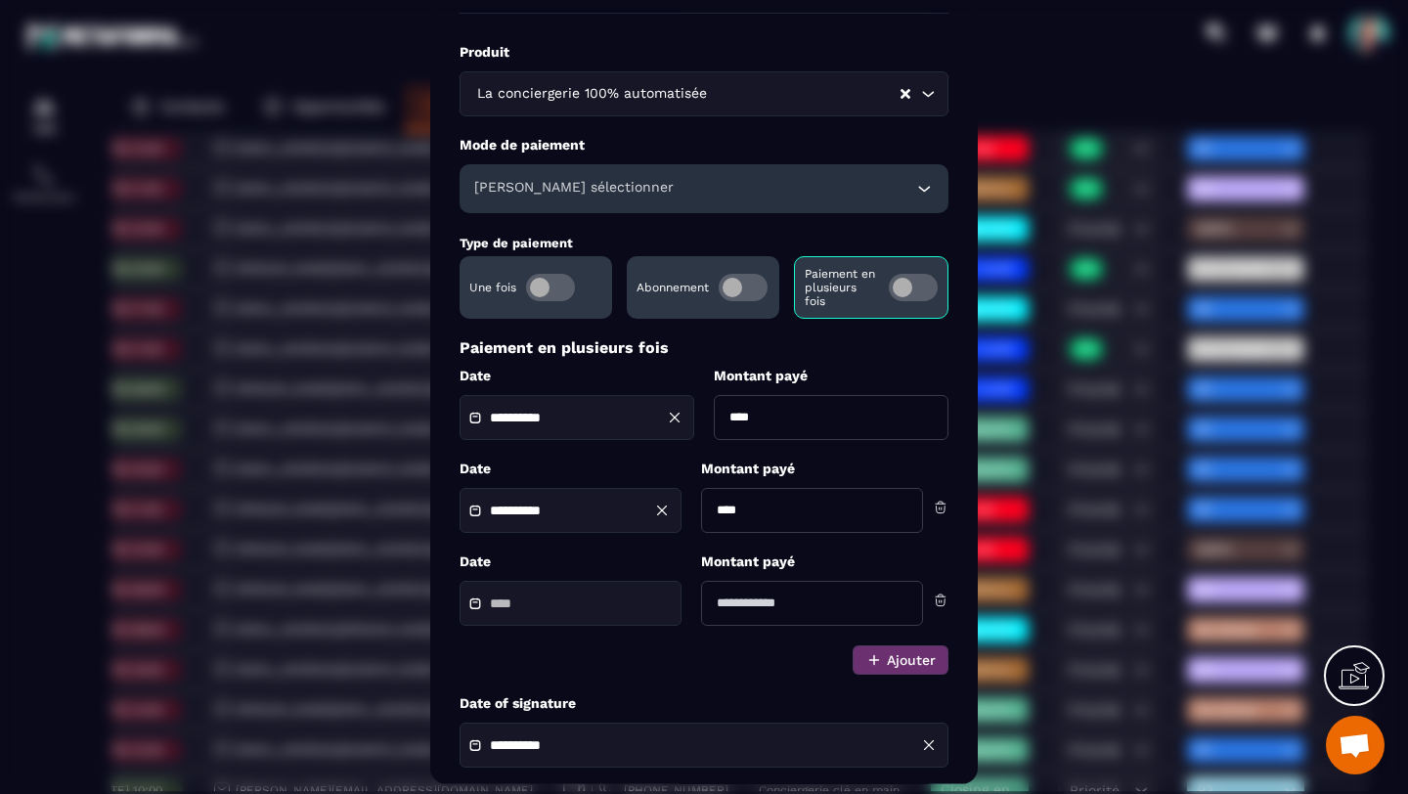
click at [597, 602] on input "Modal window" at bounding box center [558, 603] width 137 height 15
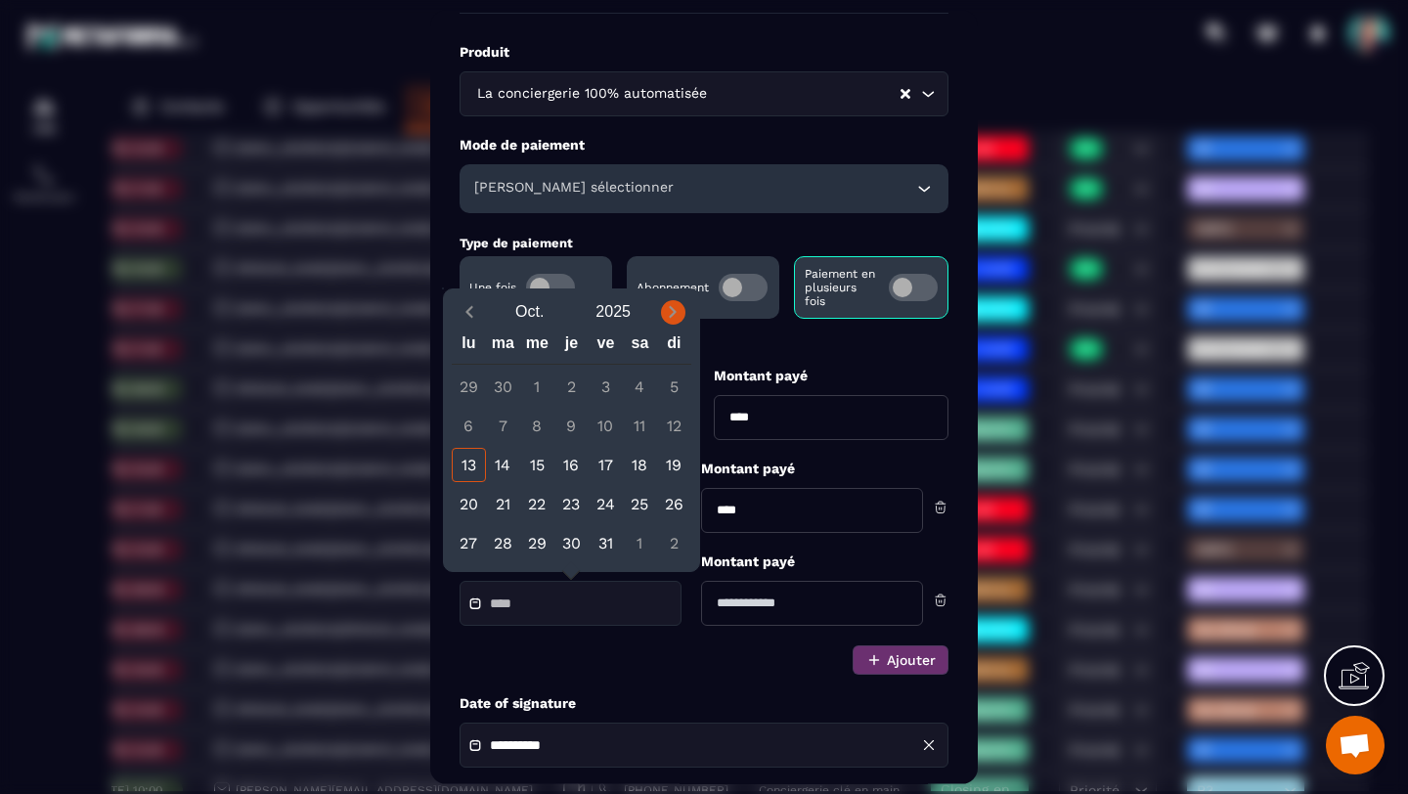
click at [673, 308] on icon "Next month" at bounding box center [673, 312] width 7 height 12
click at [640, 427] on div "13" at bounding box center [640, 426] width 34 height 34
type input "**********"
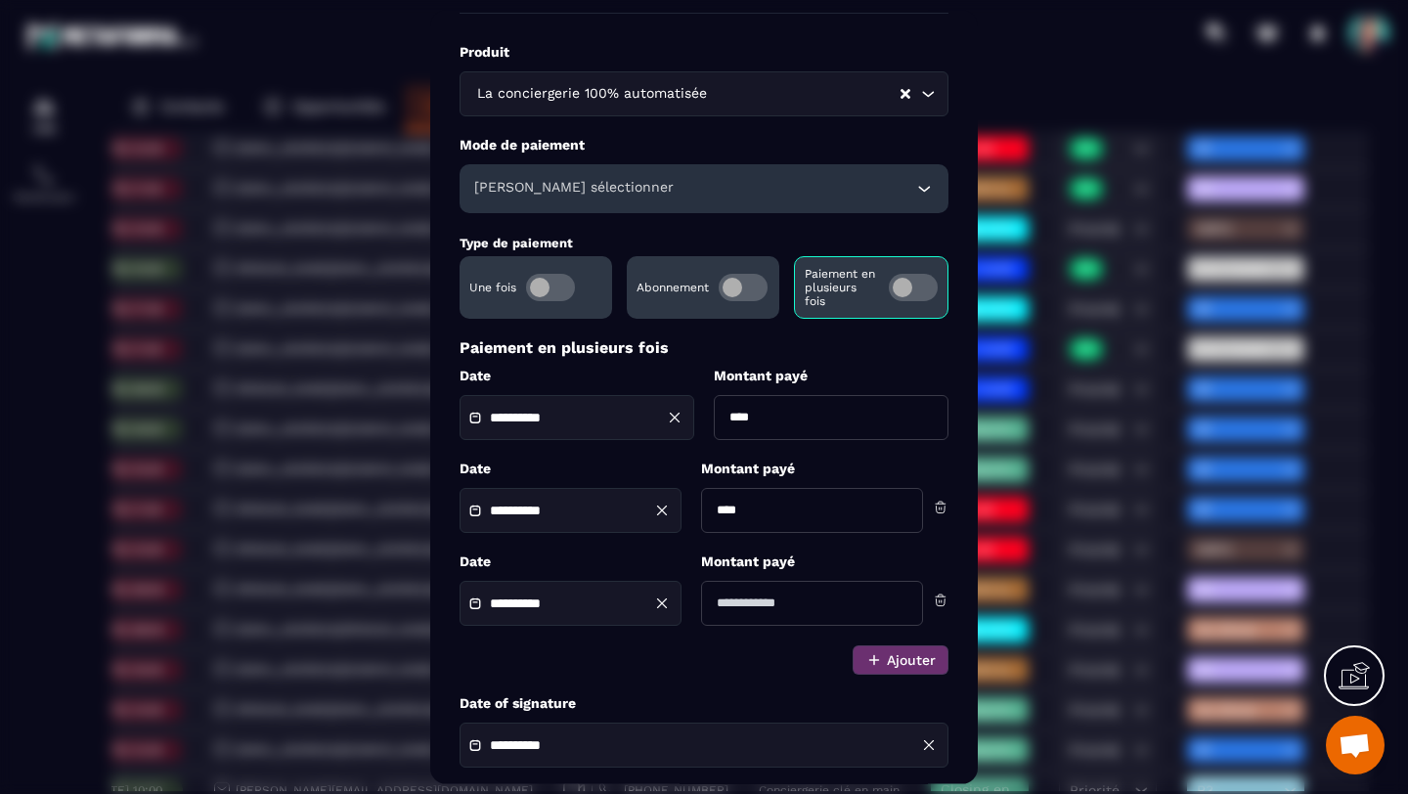
click at [826, 611] on input "Modal window" at bounding box center [812, 603] width 222 height 45
type input "****"
click at [788, 700] on label "Date of signature" at bounding box center [703, 703] width 489 height 19
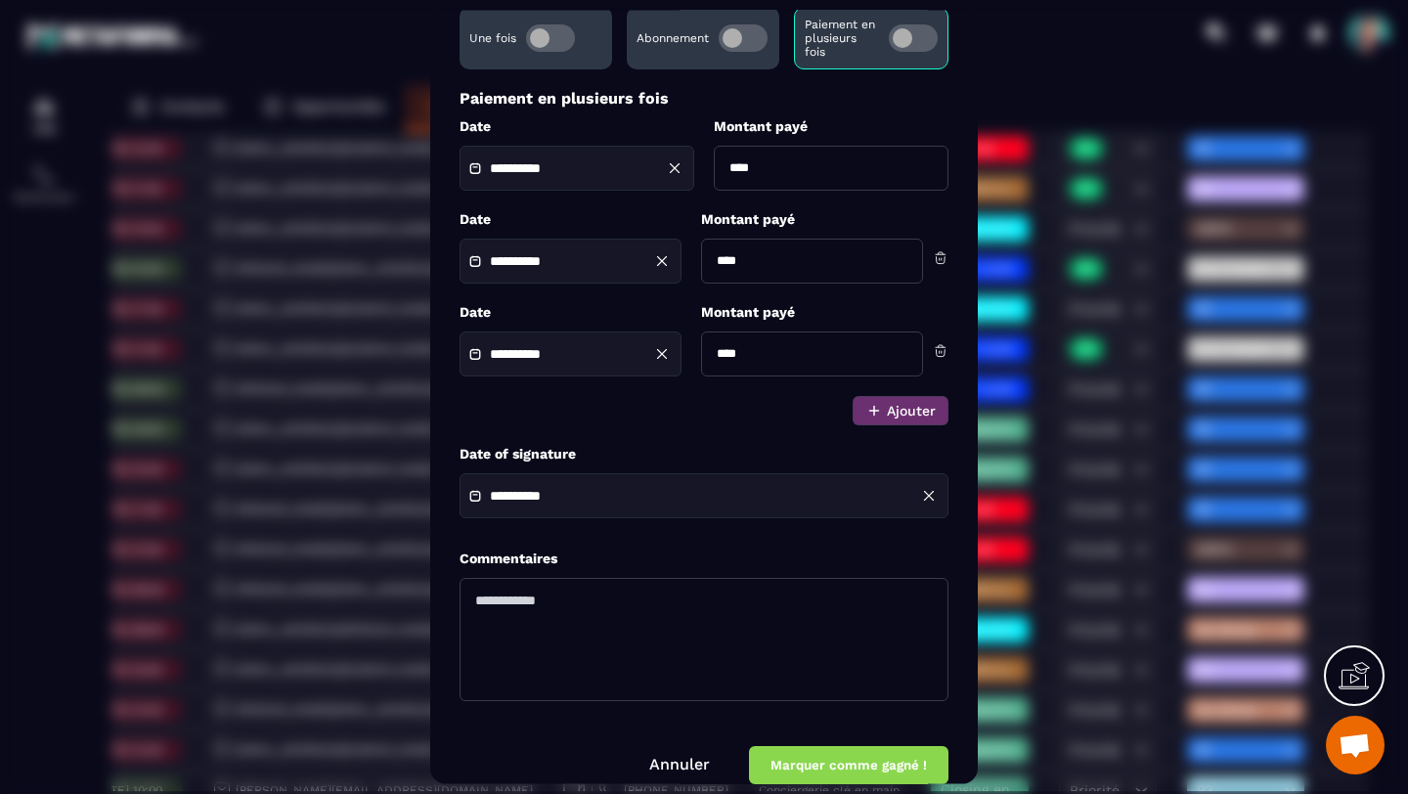
scroll to position [327, 0]
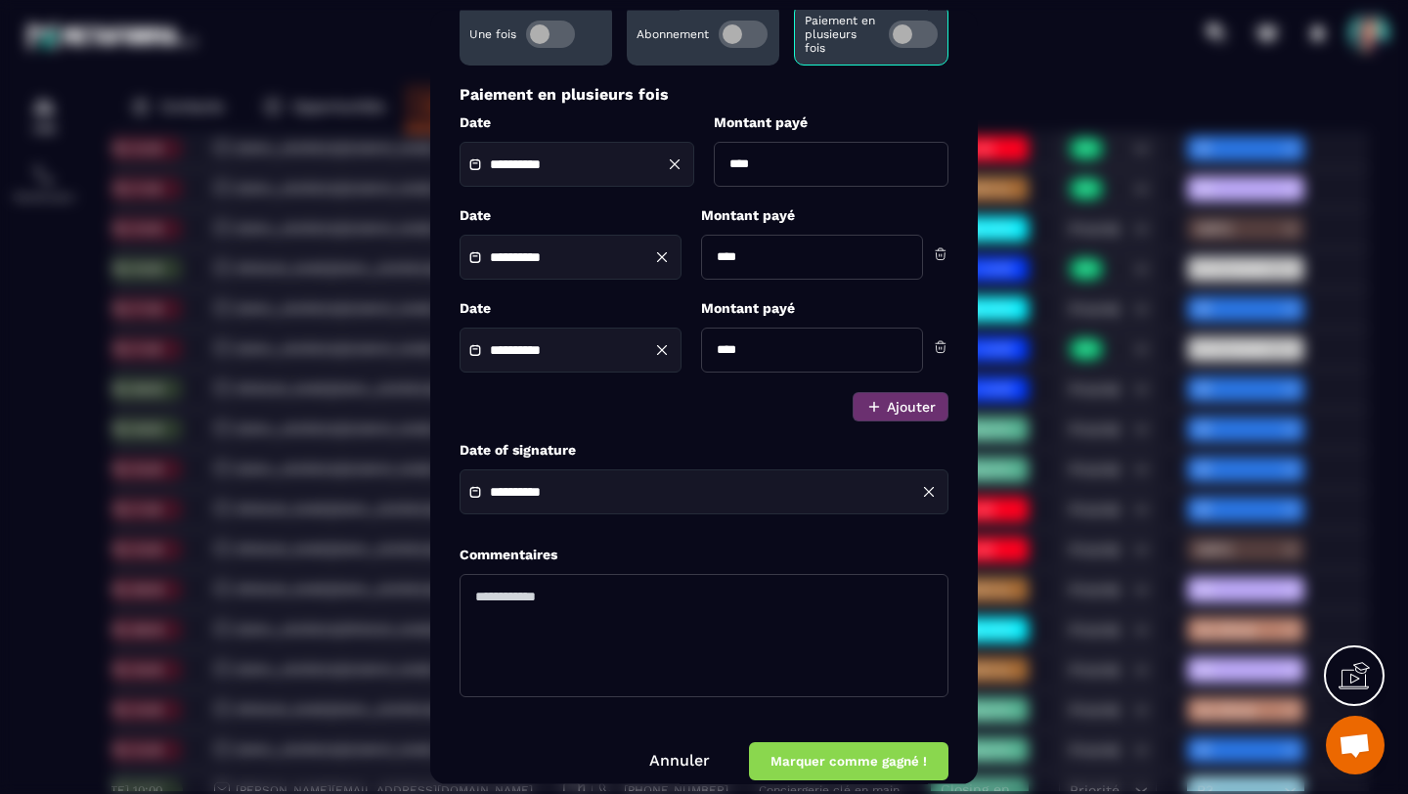
click at [806, 760] on button "Marquer comme gagné !" at bounding box center [848, 761] width 199 height 38
click at [815, 764] on button "Marquer comme gagné !" at bounding box center [848, 761] width 199 height 38
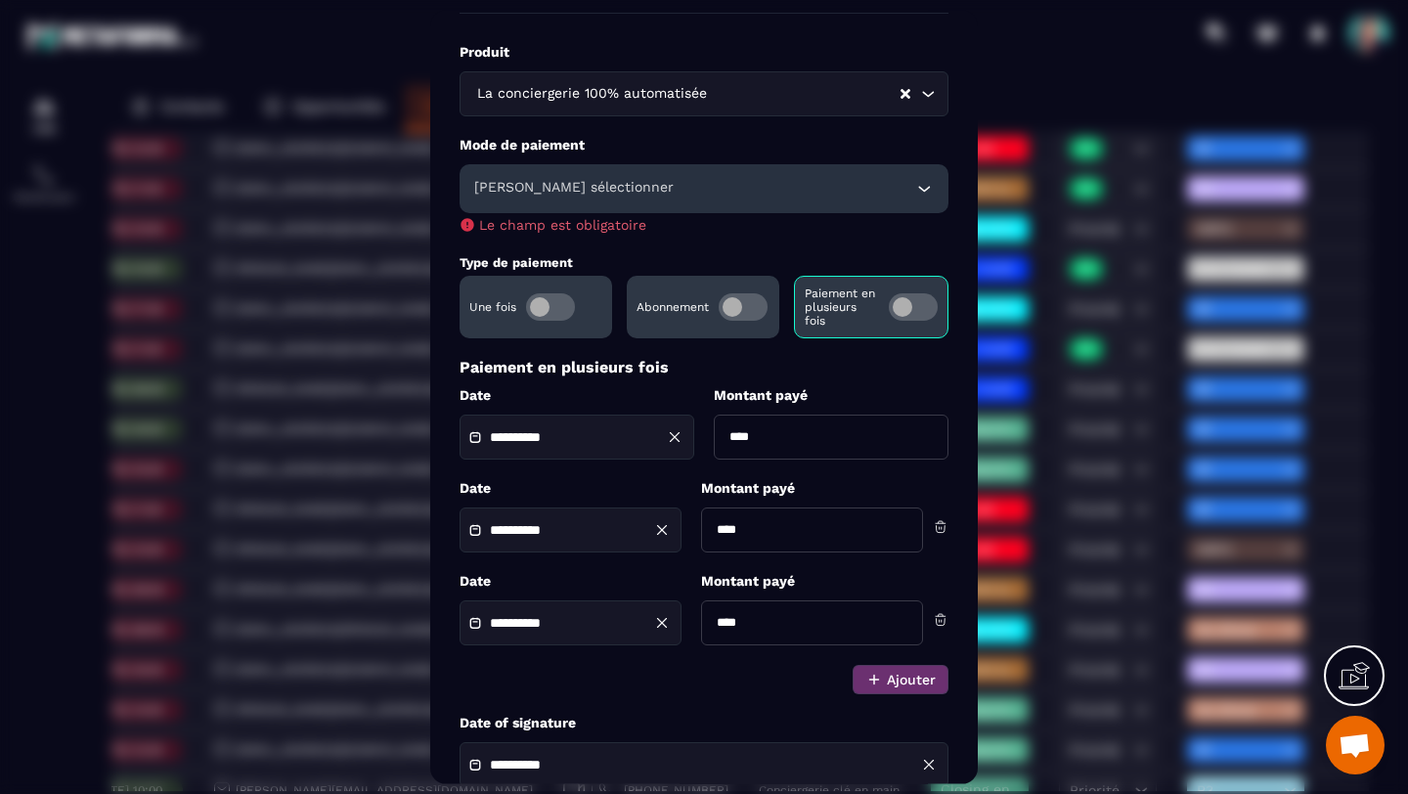
scroll to position [69, 0]
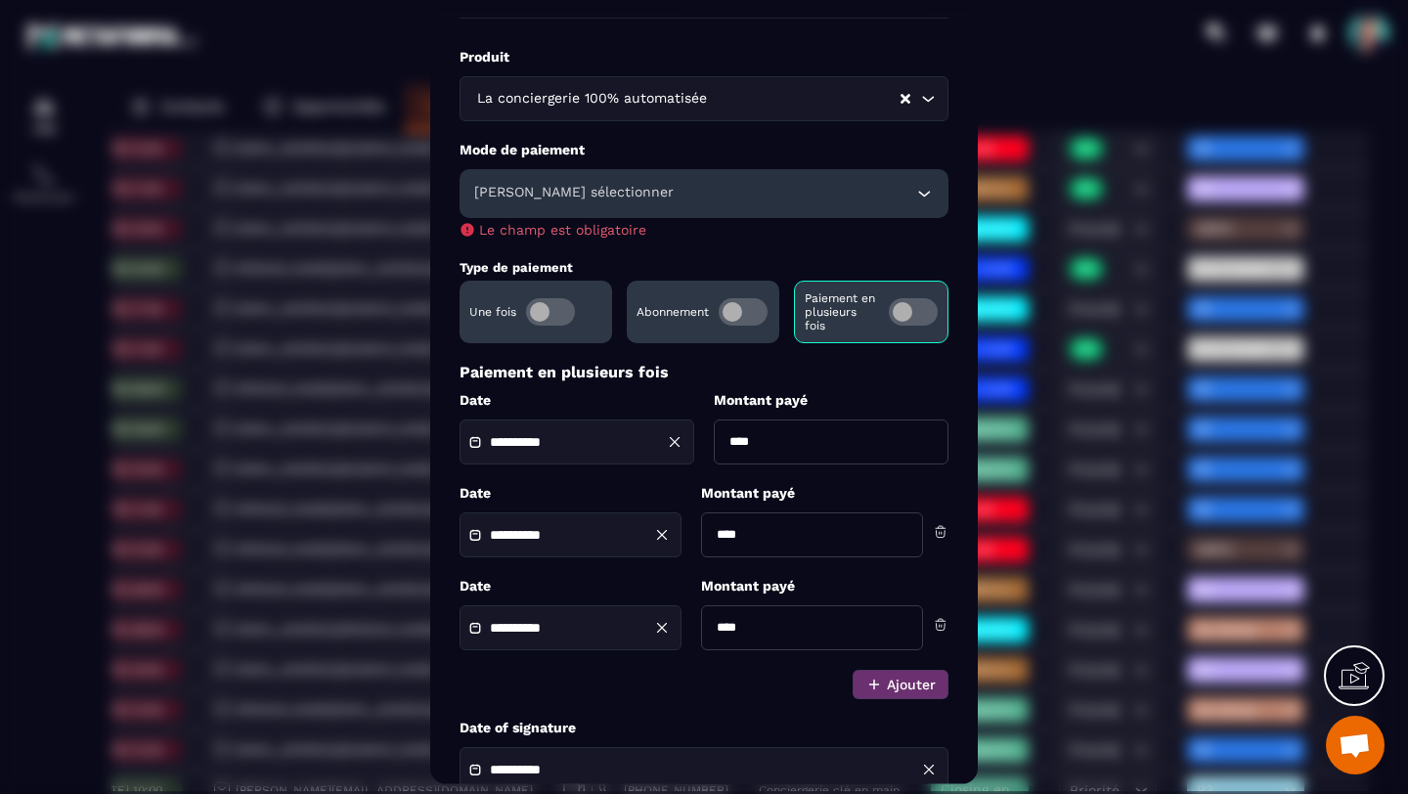
click at [923, 191] on icon "Modal window" at bounding box center [924, 194] width 20 height 20
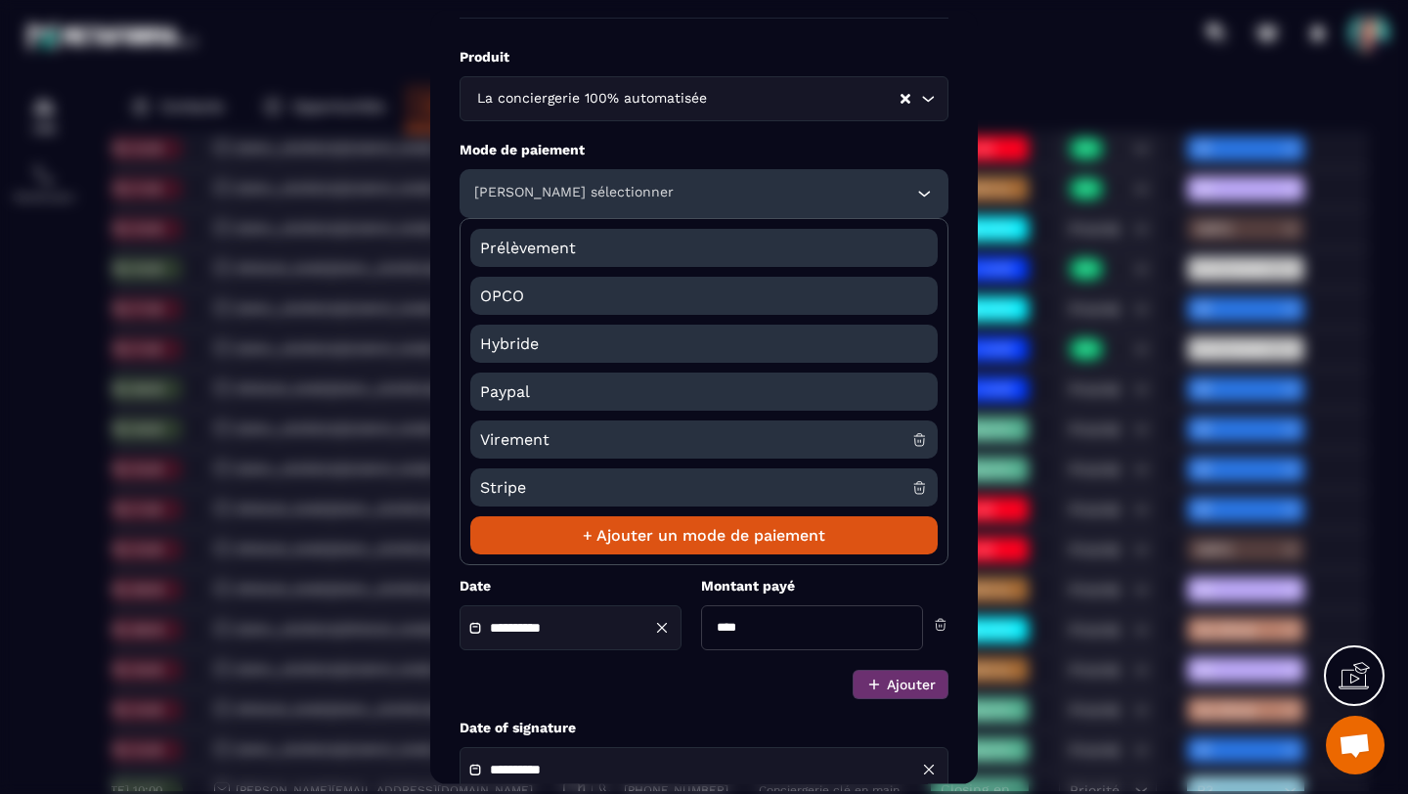
click at [795, 430] on span "Virement" at bounding box center [695, 439] width 431 height 38
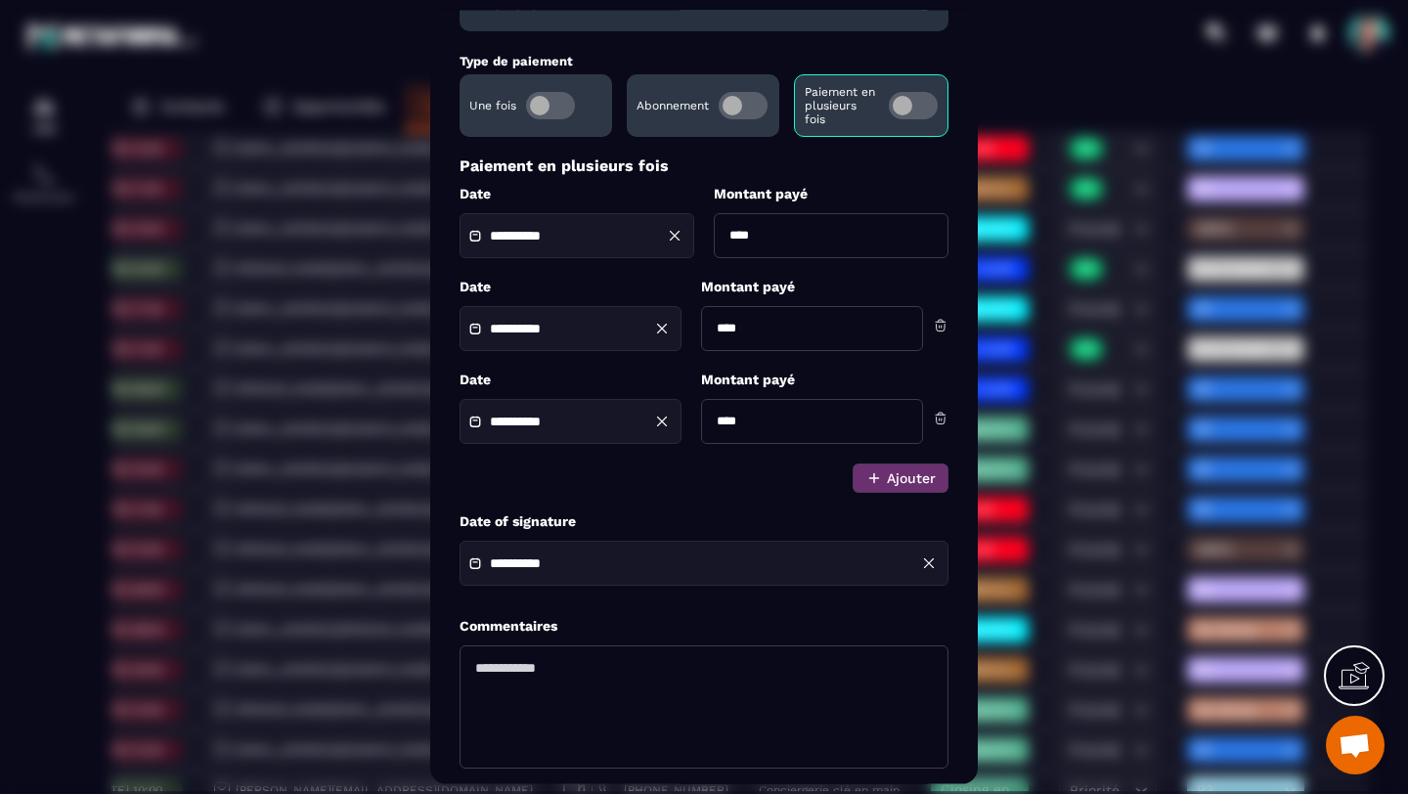
scroll to position [353, 0]
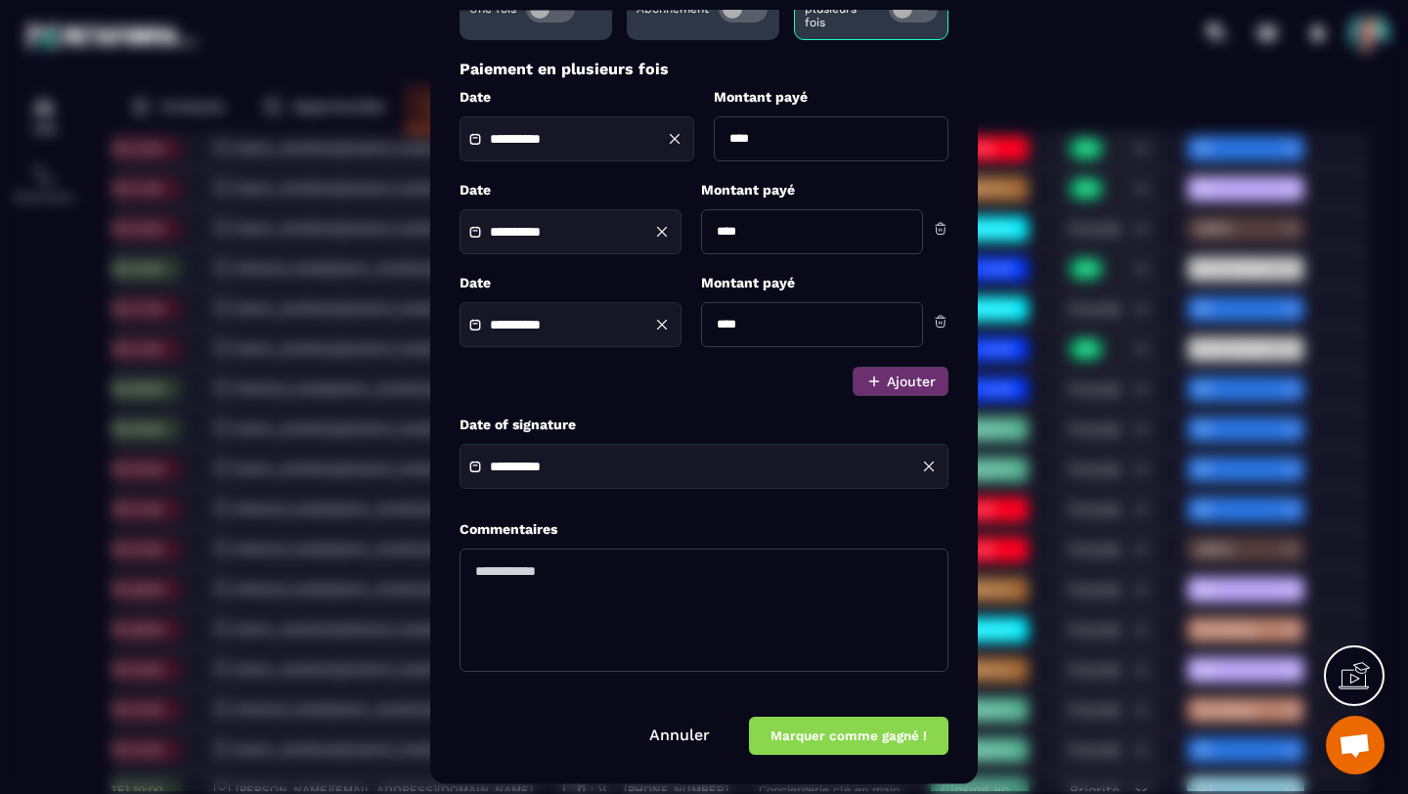
click at [804, 734] on button "Marquer comme gagné !" at bounding box center [848, 736] width 199 height 38
